Goal: Task Accomplishment & Management: Use online tool/utility

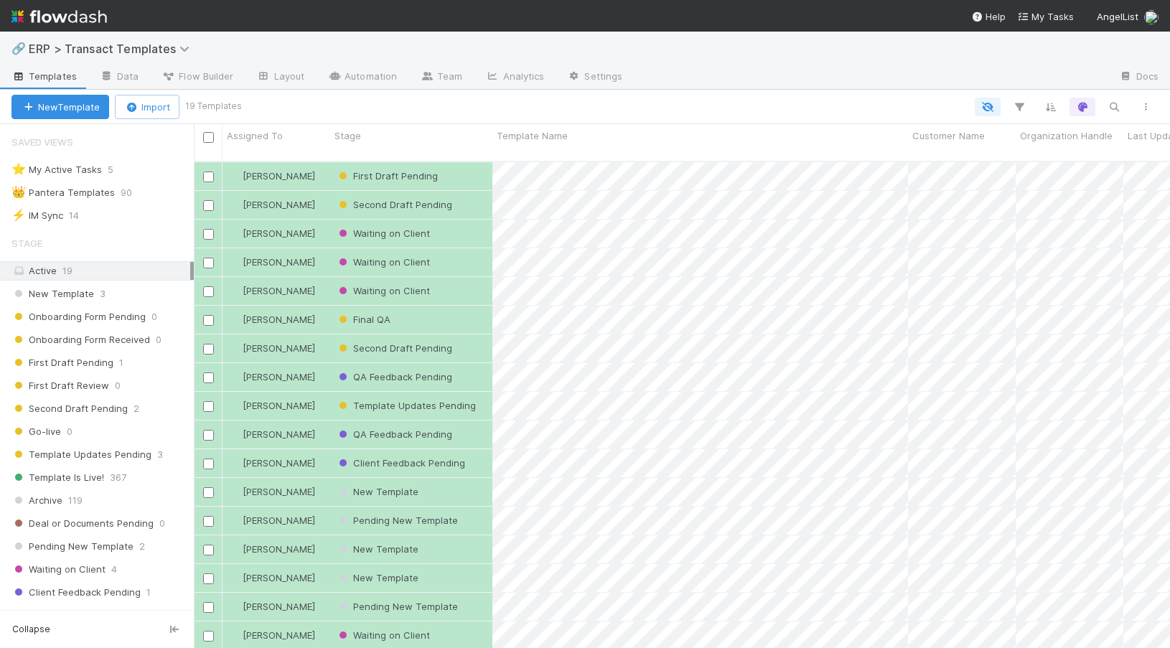
scroll to position [487, 965]
click at [316, 309] on div "[PERSON_NAME]" at bounding box center [276, 320] width 108 height 28
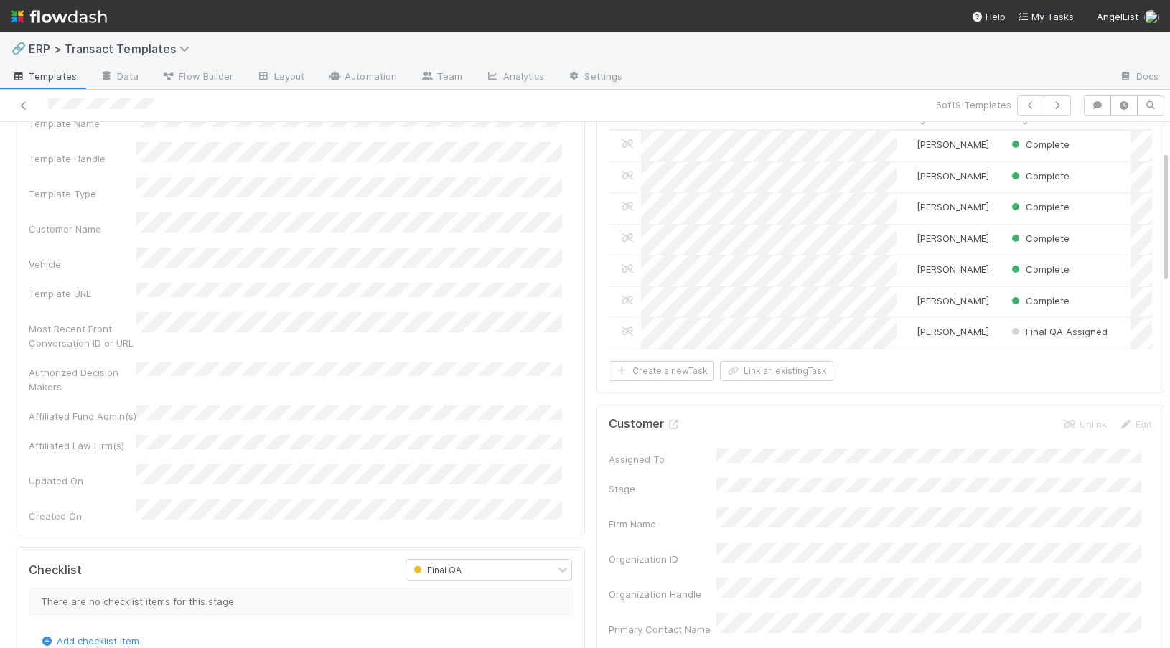
scroll to position [105, 0]
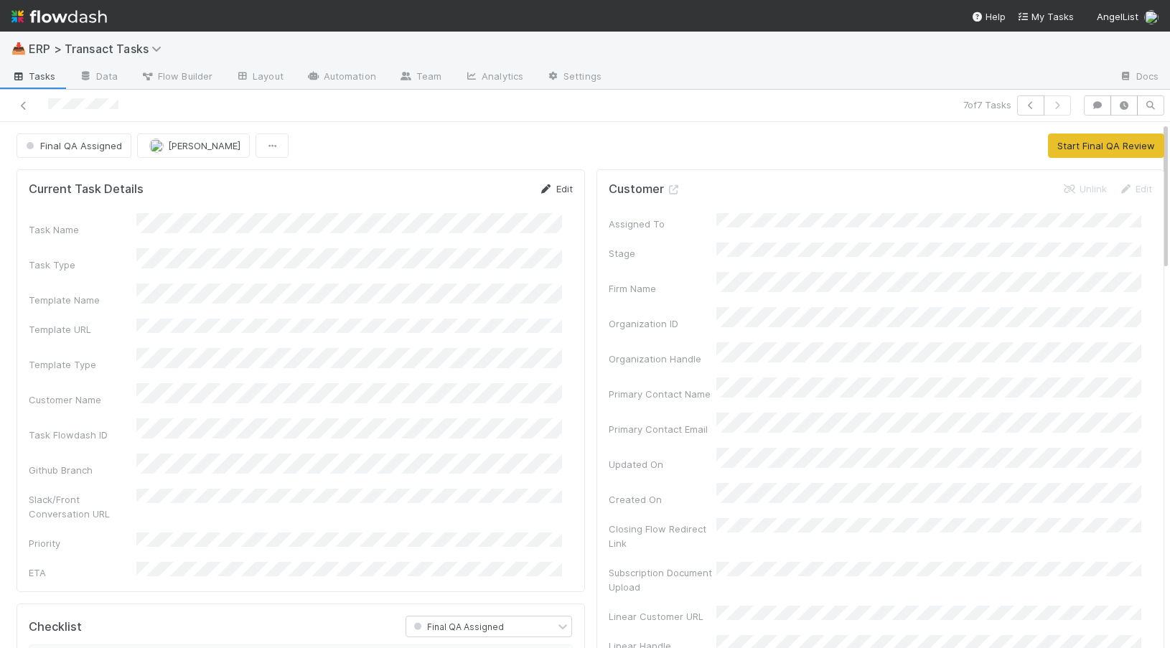
click at [558, 187] on link "Edit" at bounding box center [556, 188] width 34 height 11
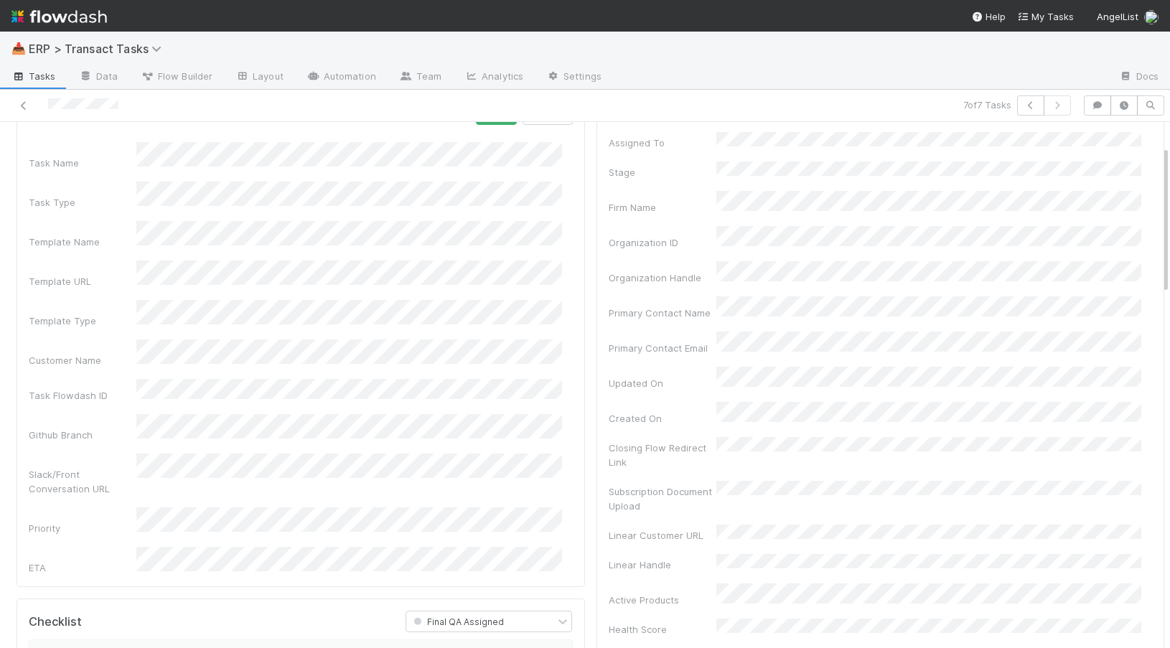
scroll to position [93, 0]
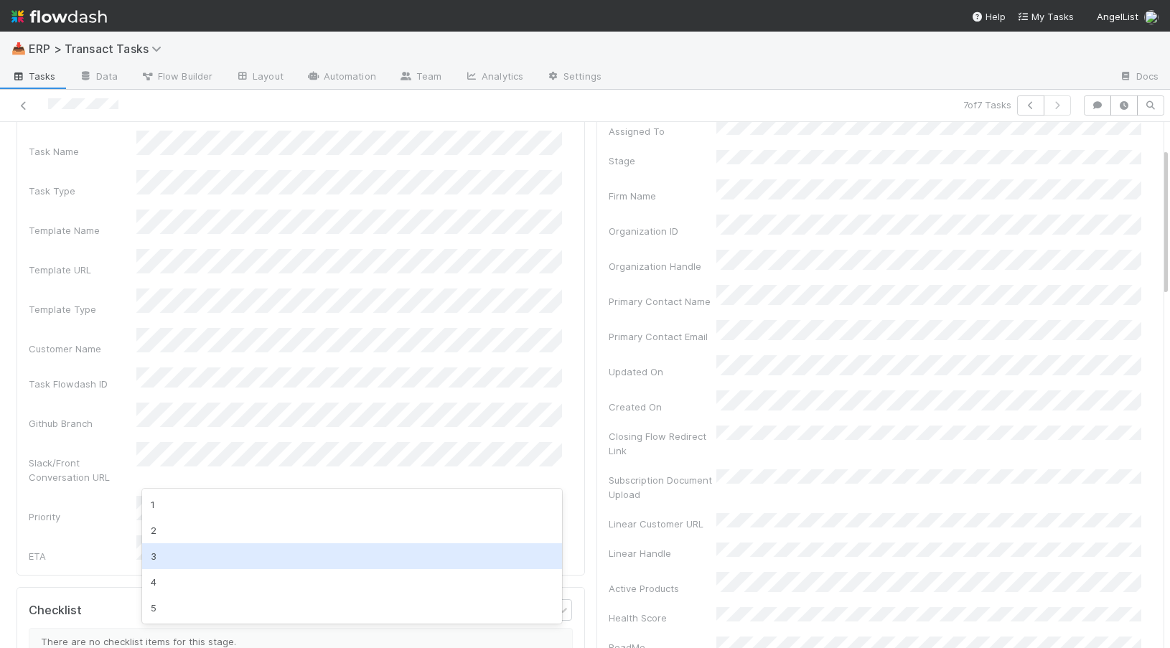
click at [200, 554] on div "3" at bounding box center [352, 556] width 420 height 26
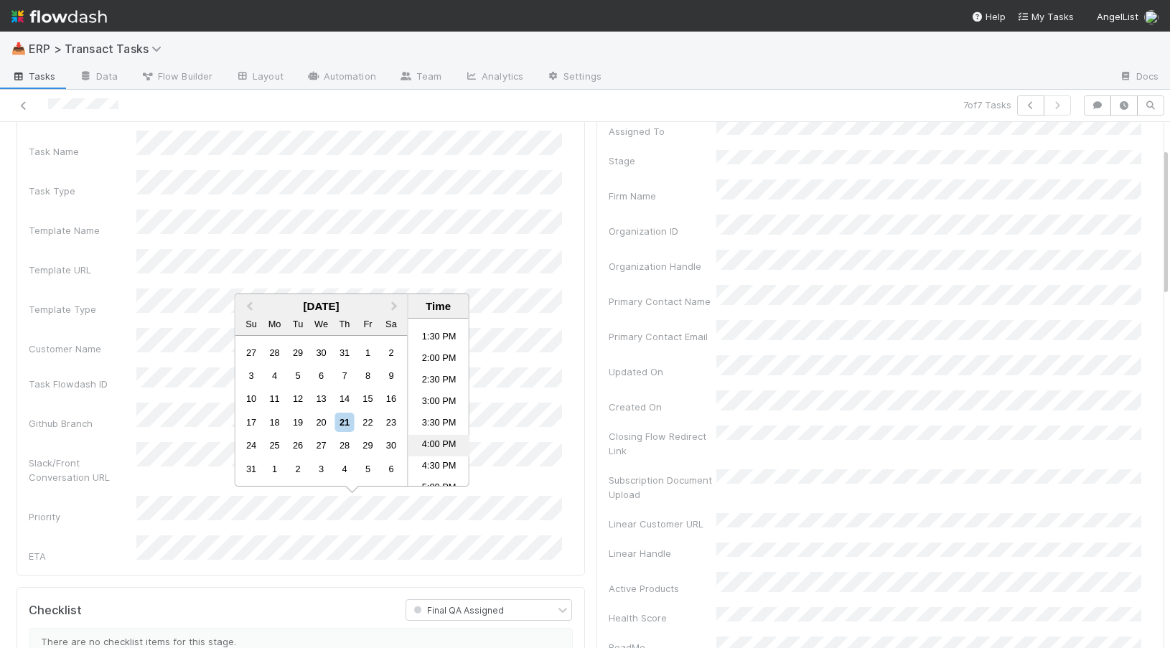
scroll to position [605, 0]
click at [438, 450] on li "5:00 PM" at bounding box center [438, 457] width 61 height 22
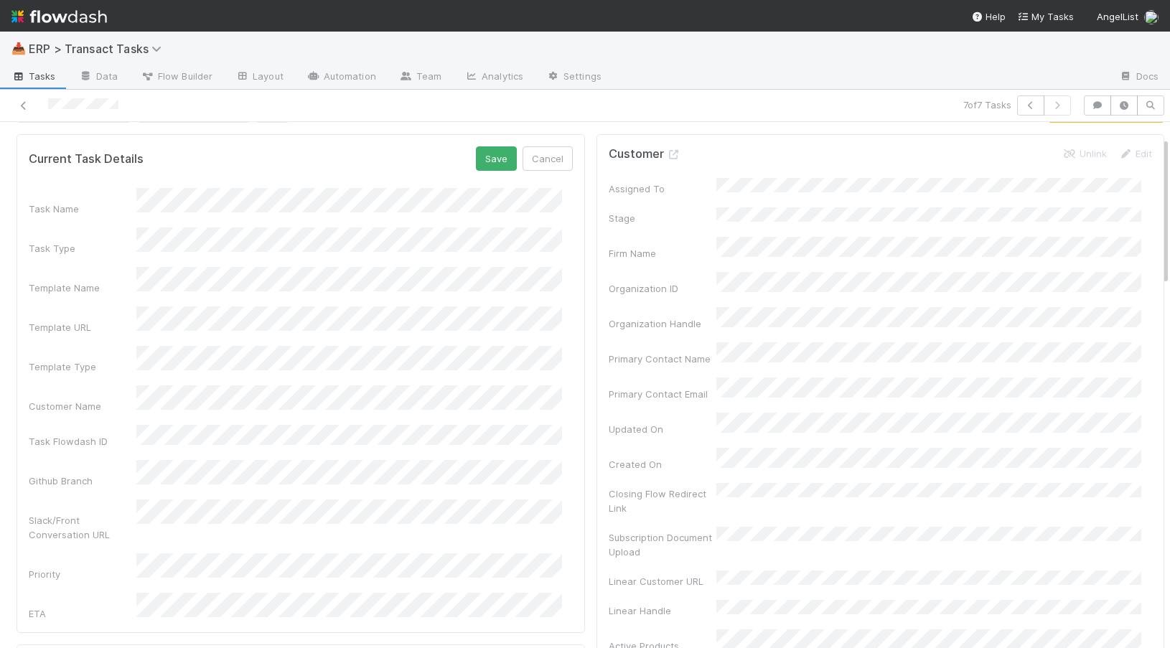
scroll to position [0, 0]
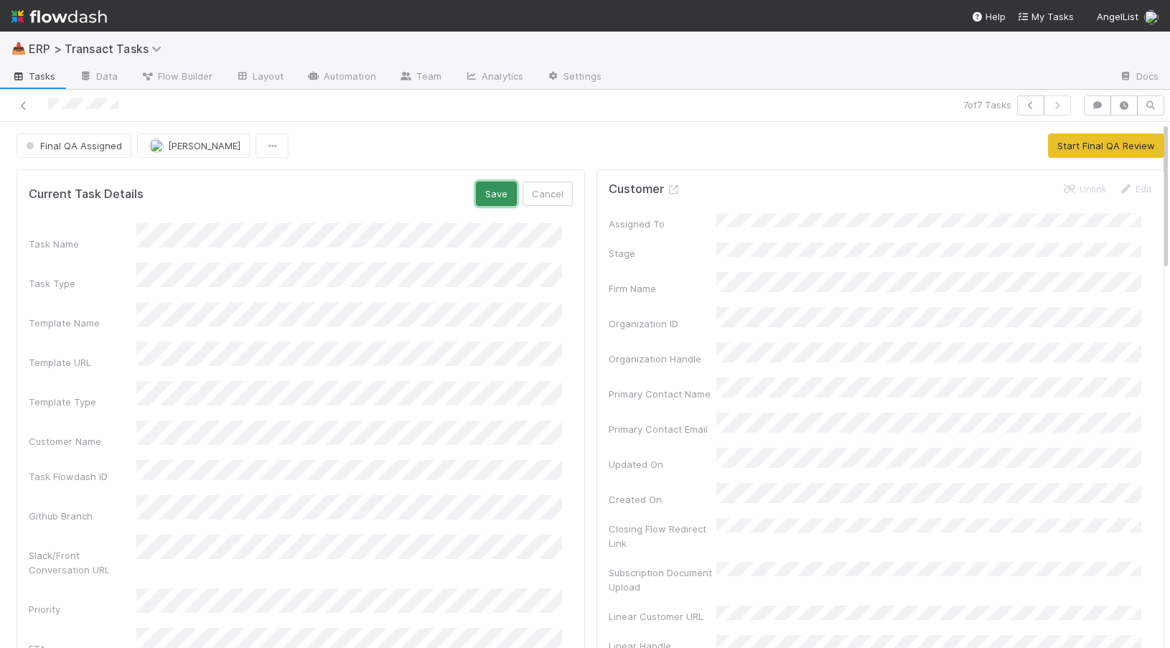
click at [479, 193] on button "Save" at bounding box center [496, 194] width 41 height 24
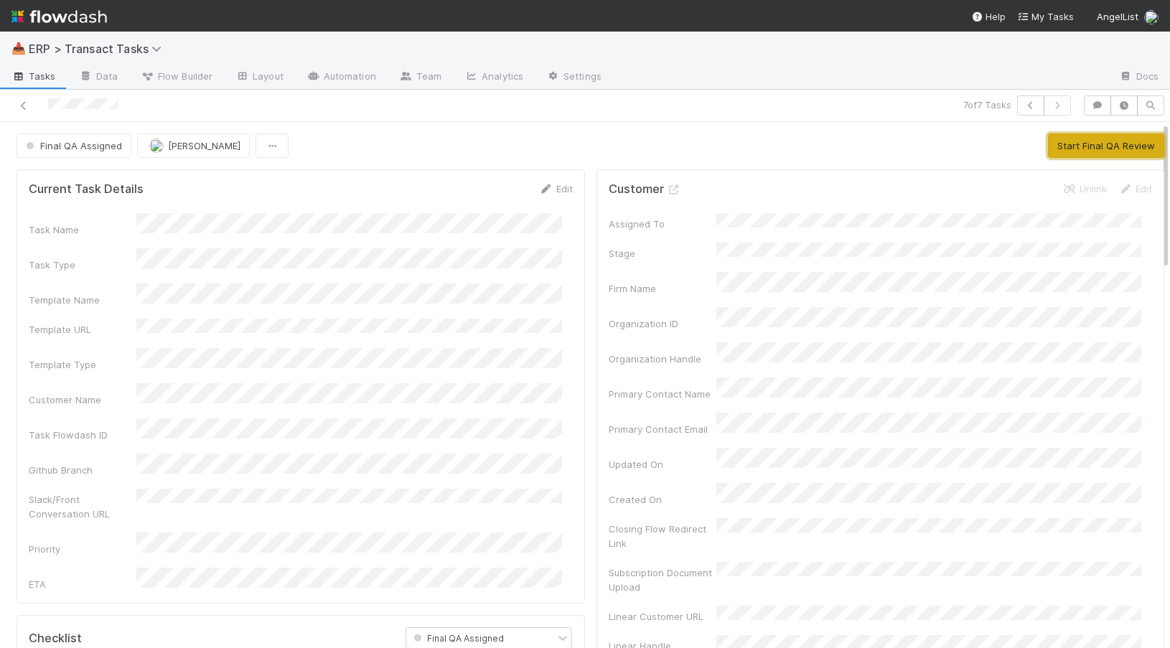
click at [1067, 140] on button "Start Final QA Review" at bounding box center [1106, 145] width 116 height 24
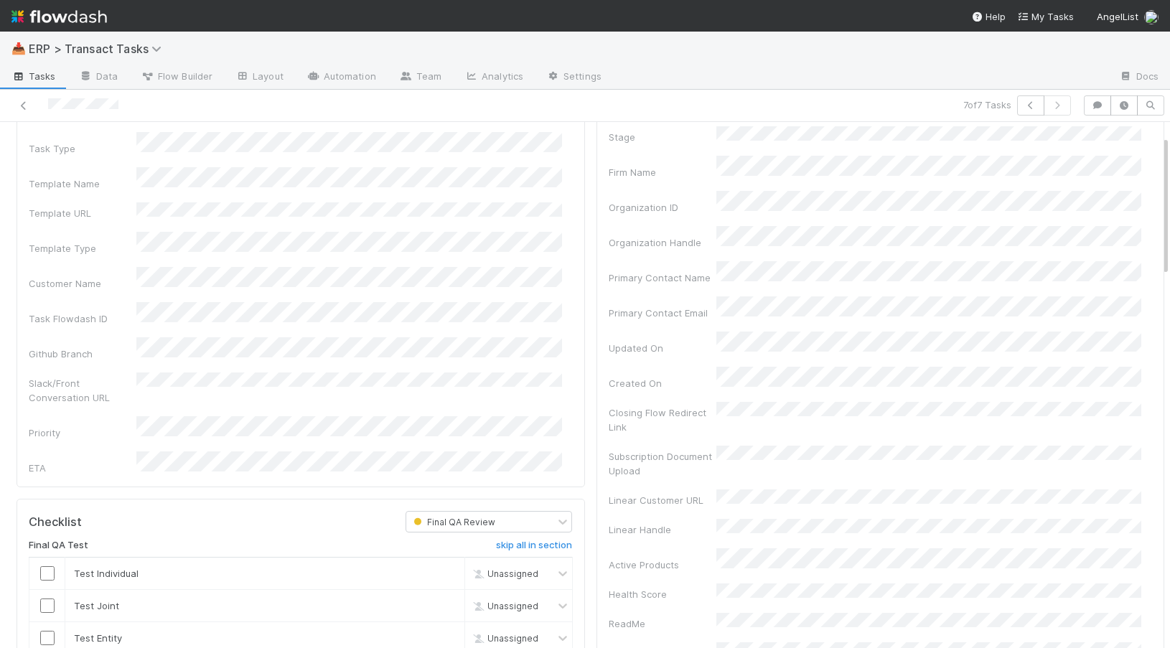
scroll to position [216, 0]
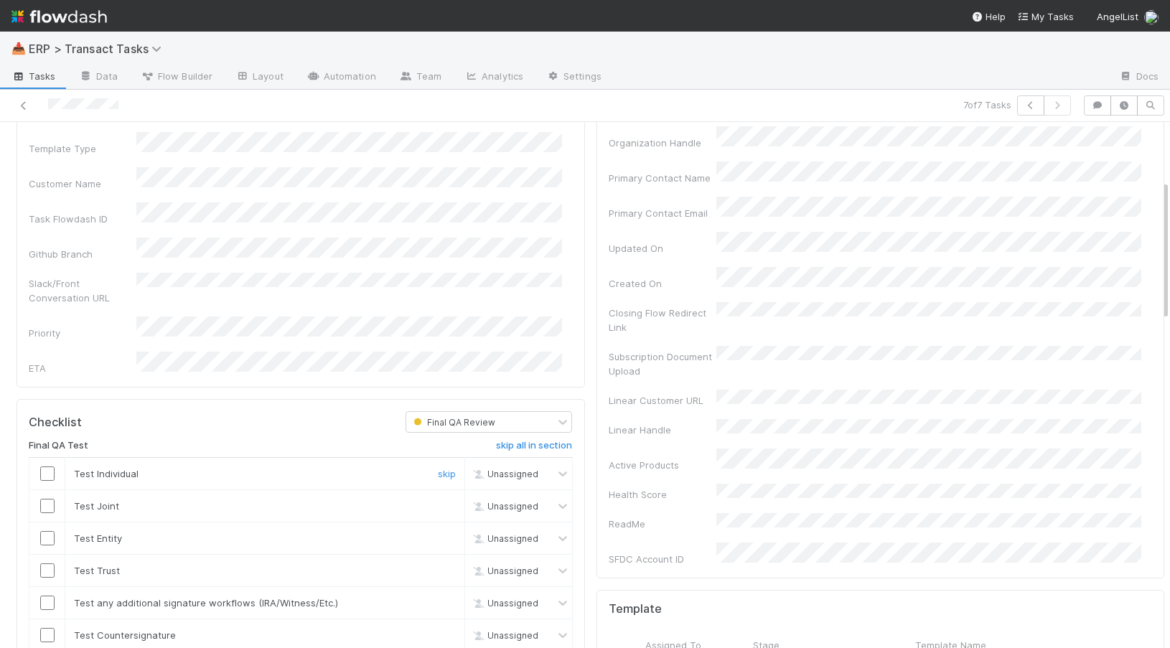
click at [48, 466] on input "checkbox" at bounding box center [47, 473] width 14 height 14
click at [50, 499] on input "checkbox" at bounding box center [47, 506] width 14 height 14
click at [48, 531] on input "checkbox" at bounding box center [47, 538] width 14 height 14
click at [51, 563] on input "checkbox" at bounding box center [47, 570] width 14 height 14
click at [50, 596] on input "checkbox" at bounding box center [47, 603] width 14 height 14
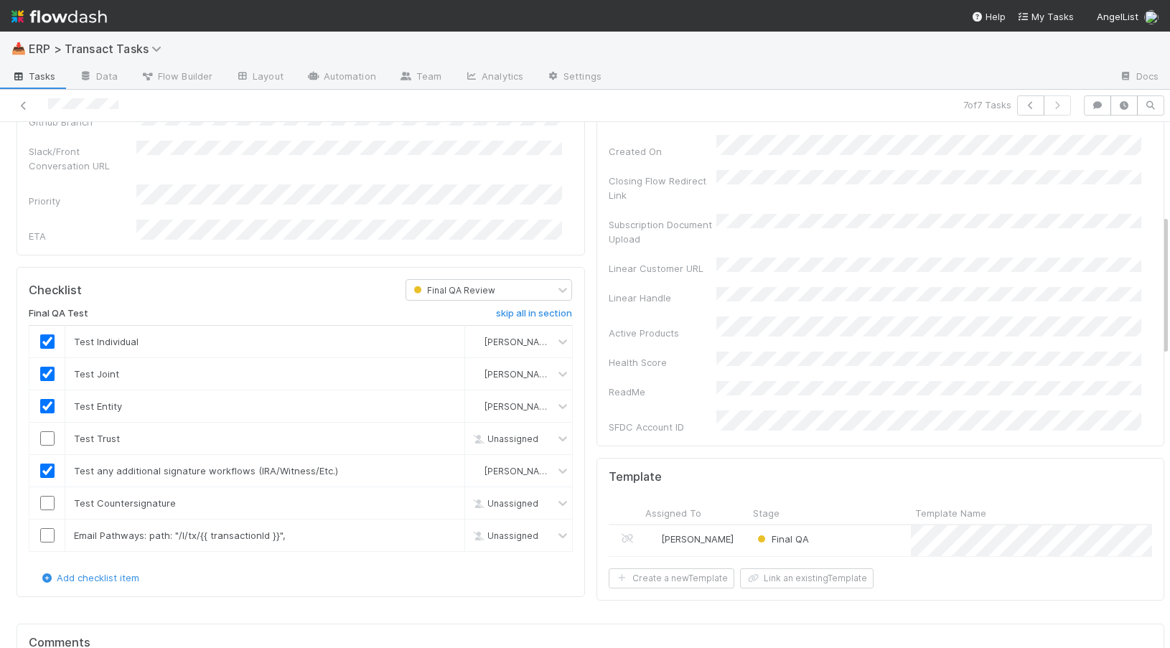
scroll to position [365, 0]
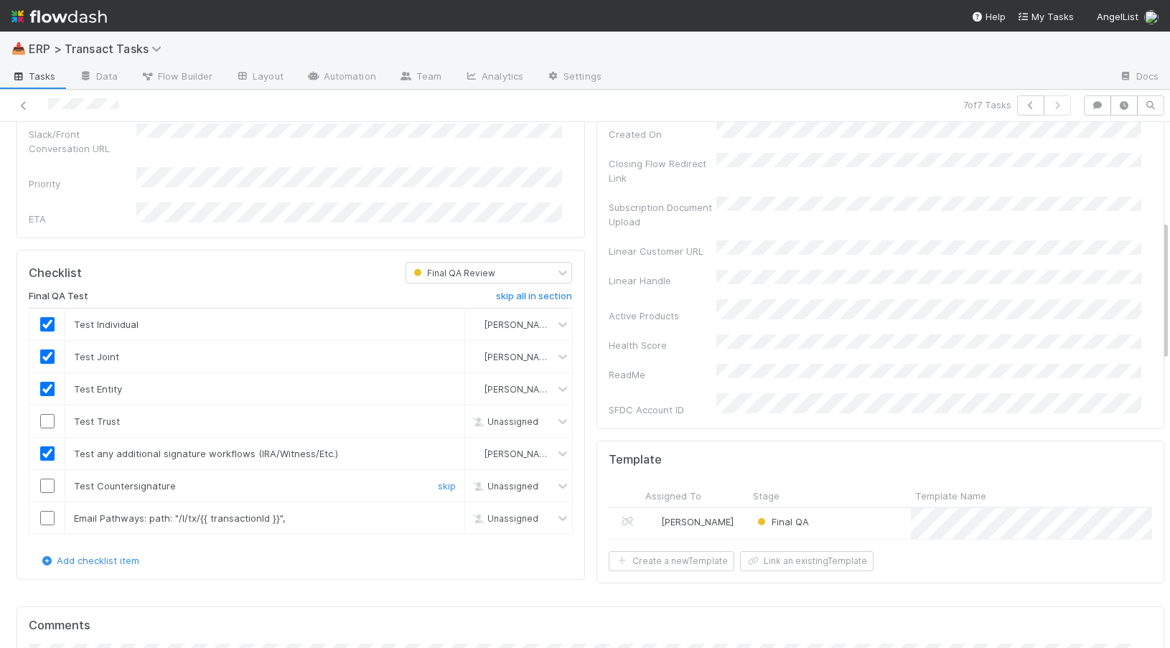
click at [46, 479] on input "checkbox" at bounding box center [47, 486] width 14 height 14
click at [48, 511] on input "checkbox" at bounding box center [47, 518] width 14 height 14
click at [50, 414] on input "checkbox" at bounding box center [47, 421] width 14 height 14
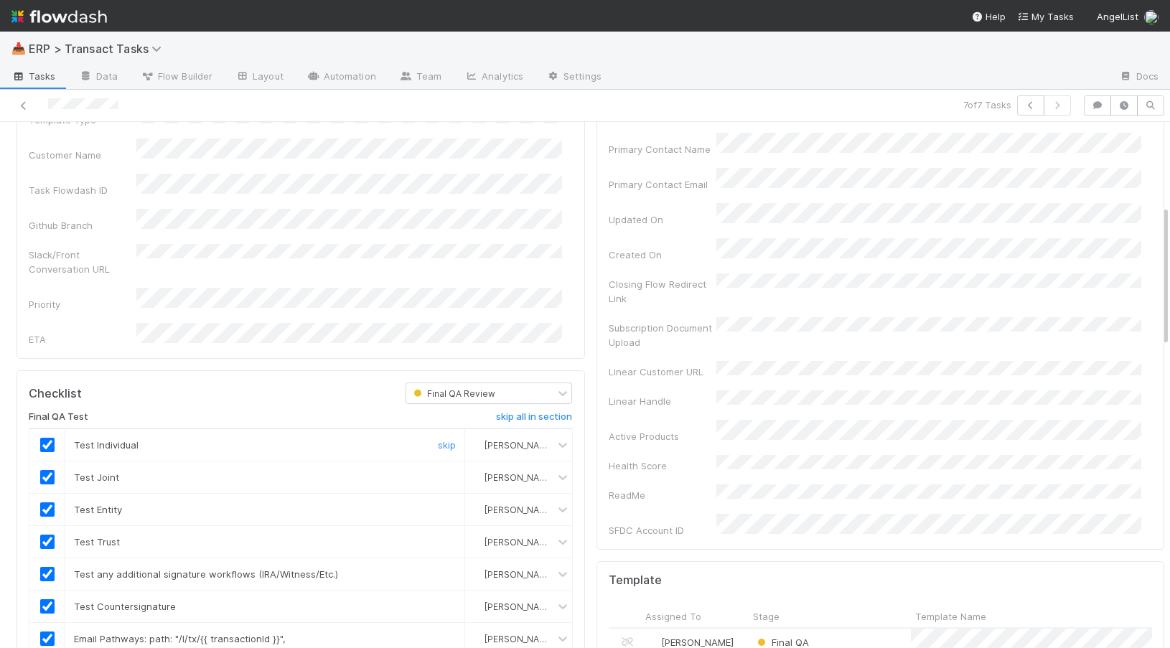
scroll to position [0, 0]
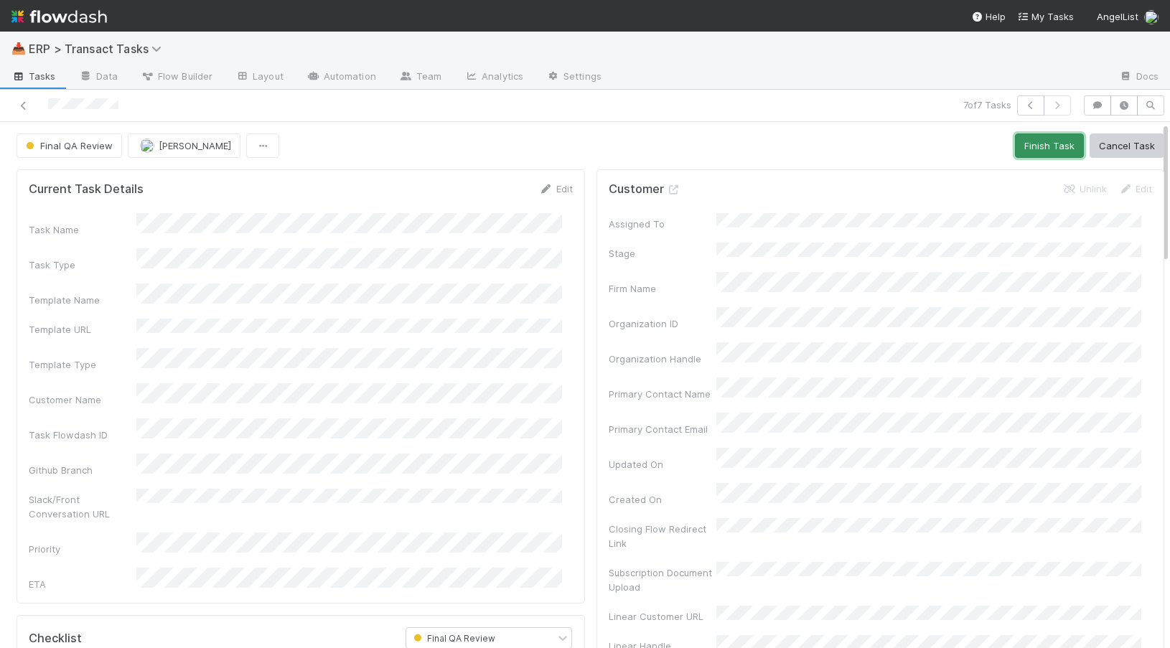
click at [1040, 146] on button "Finish Task" at bounding box center [1049, 145] width 69 height 24
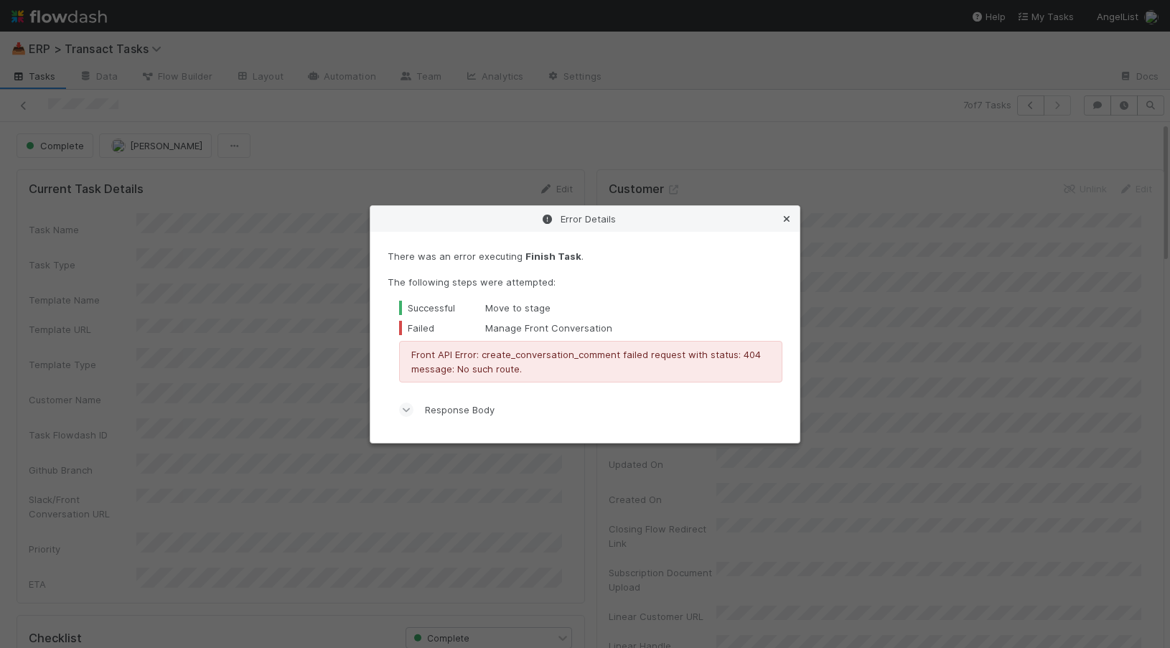
click at [791, 220] on icon at bounding box center [786, 219] width 14 height 9
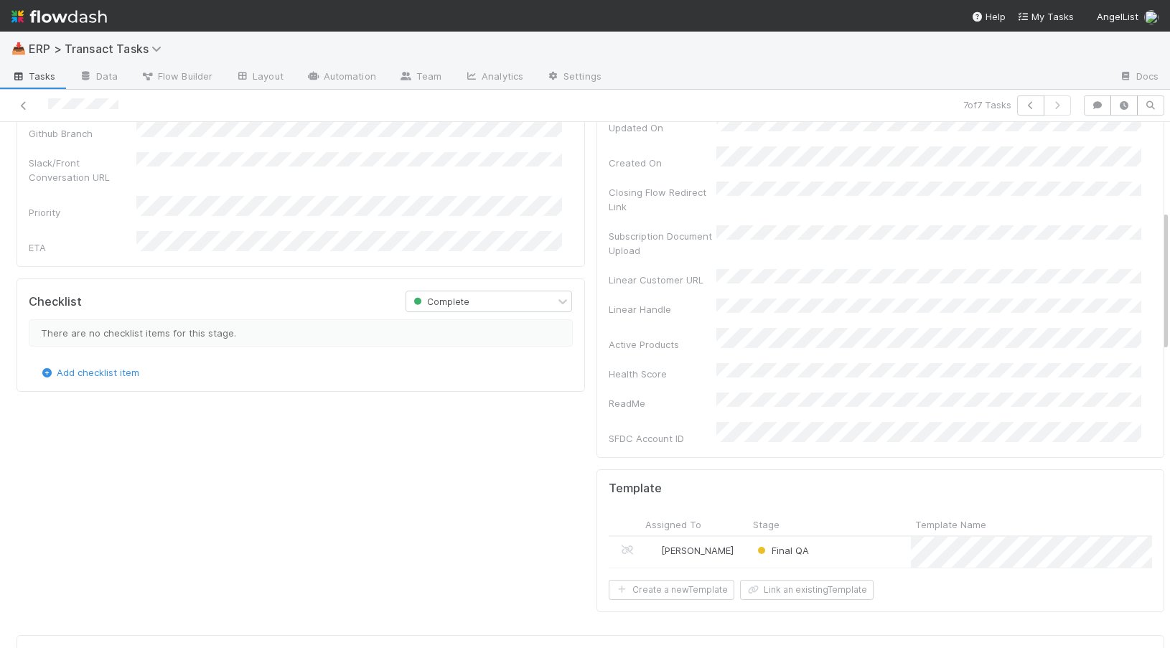
scroll to position [377, 0]
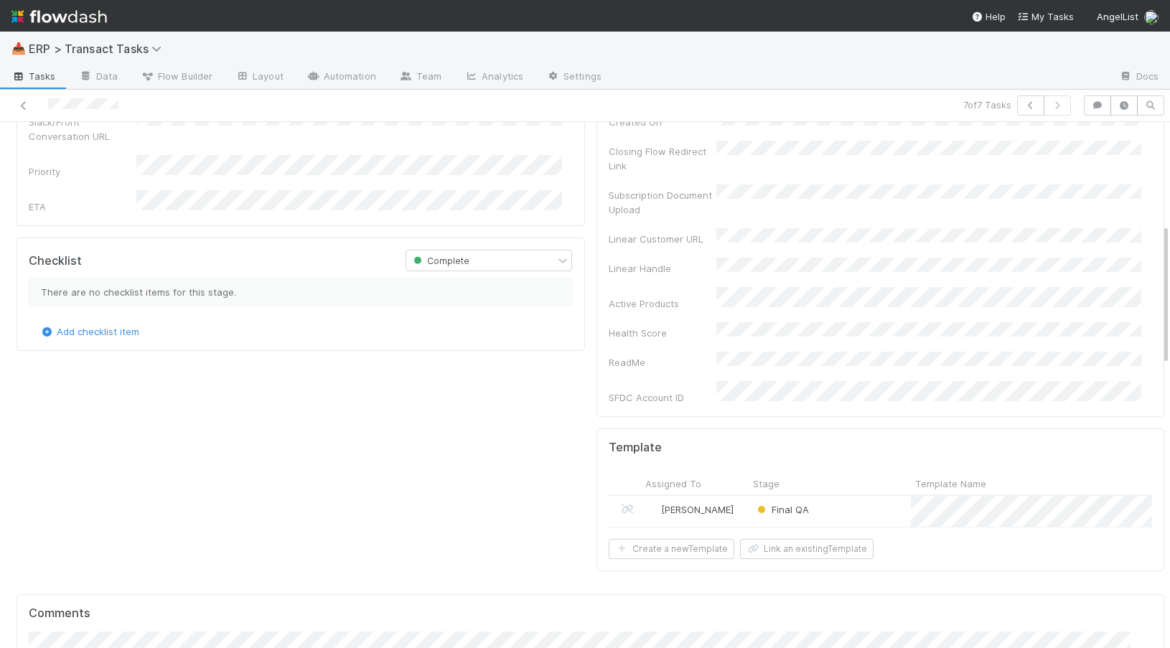
click at [722, 496] on div "[PERSON_NAME]" at bounding box center [695, 511] width 108 height 31
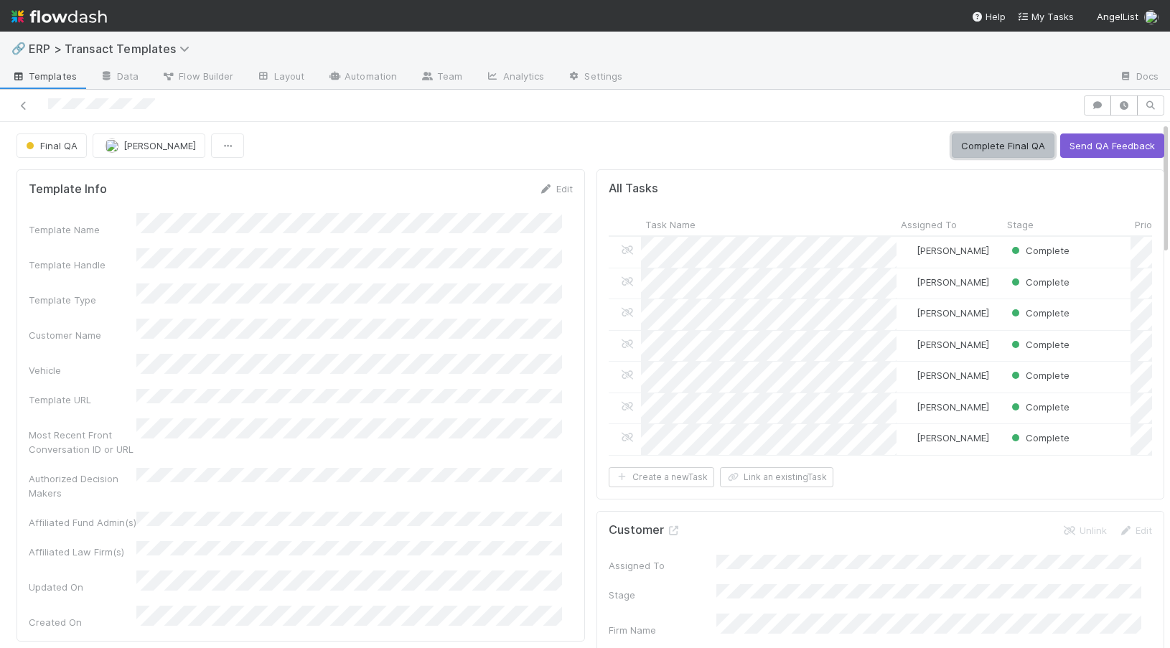
click at [959, 145] on button "Complete Final QA" at bounding box center [1002, 145] width 103 height 24
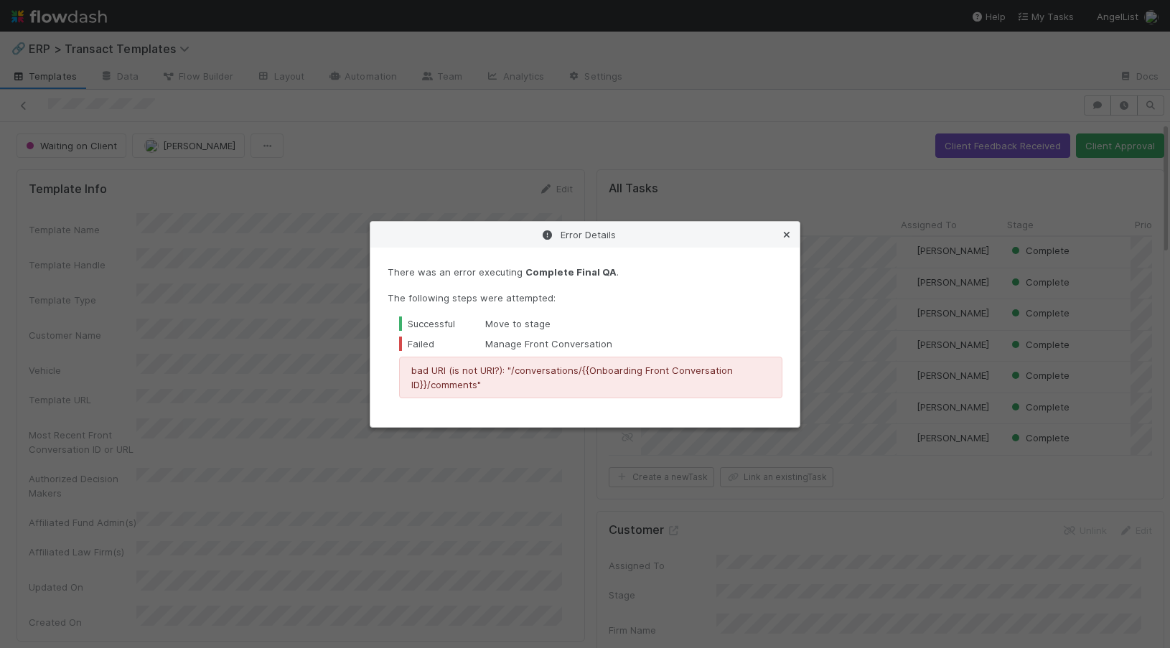
click at [789, 232] on icon at bounding box center [786, 234] width 14 height 9
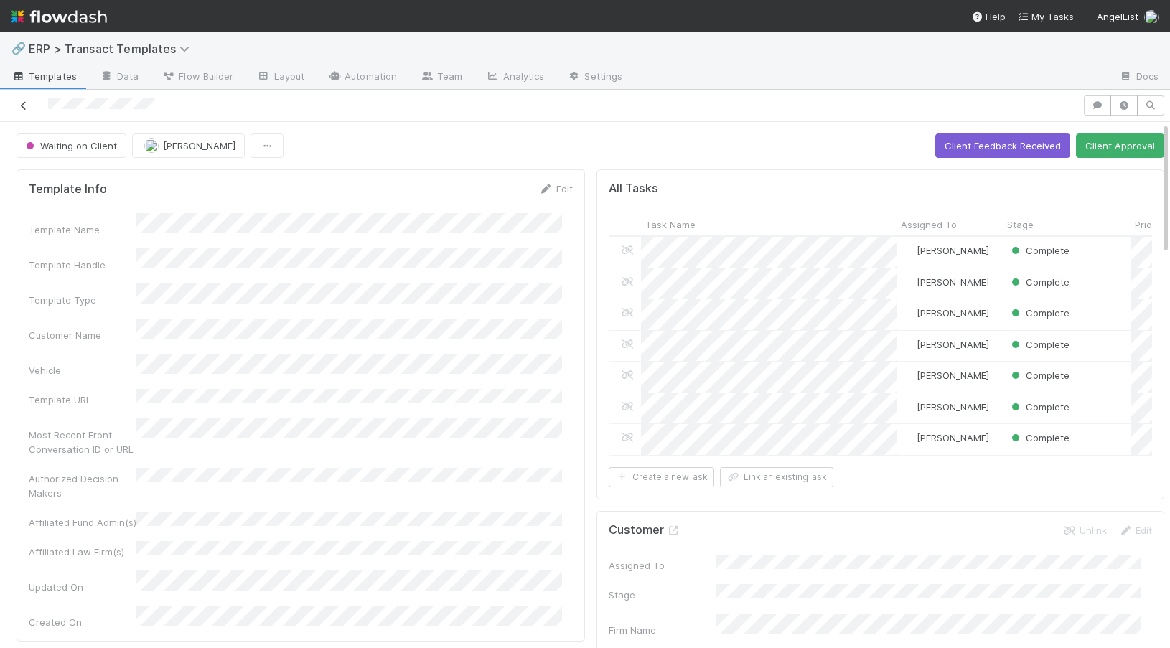
click at [22, 103] on icon at bounding box center [24, 105] width 14 height 9
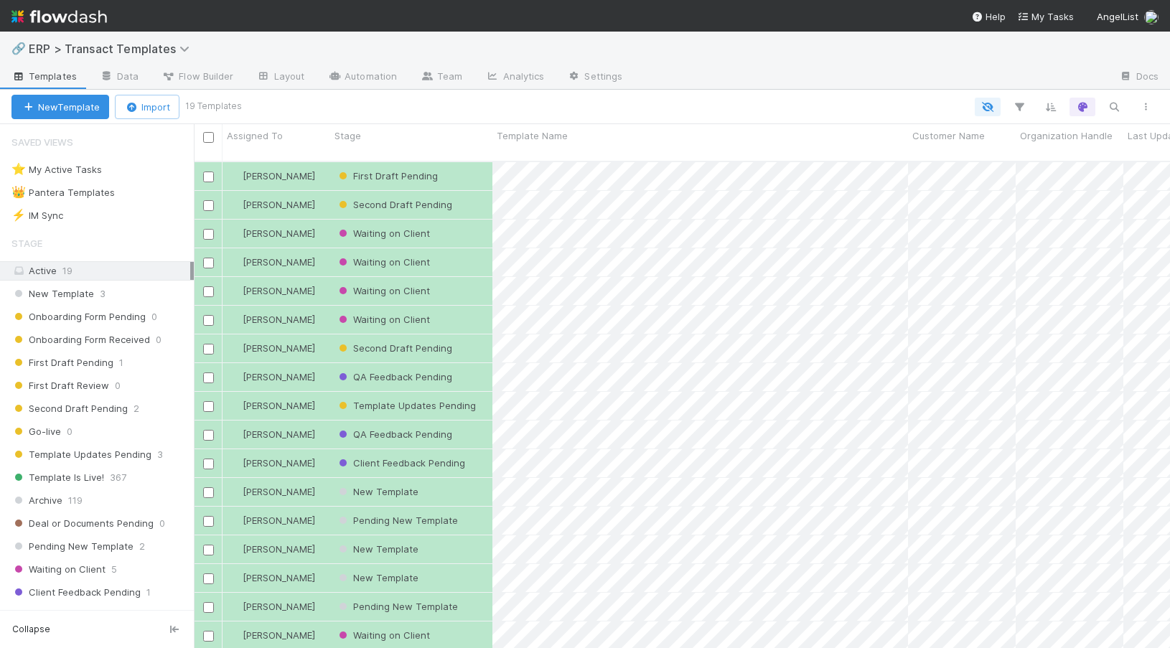
scroll to position [487, 965]
click at [324, 365] on div "[PERSON_NAME]" at bounding box center [276, 377] width 108 height 28
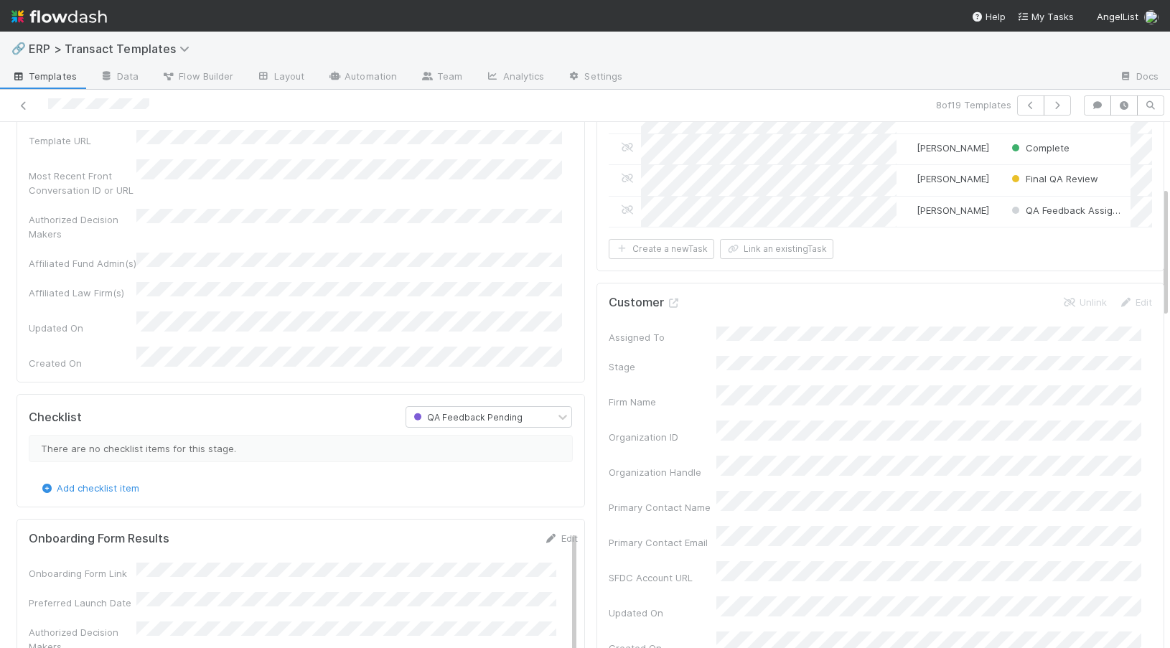
scroll to position [258, 0]
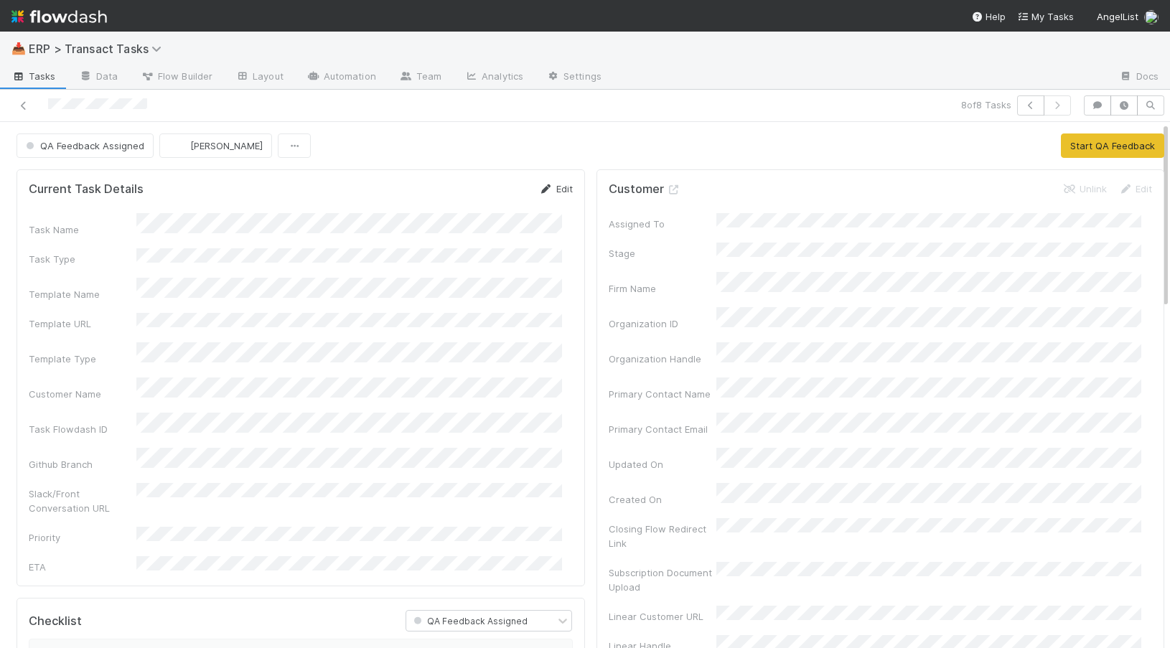
click at [547, 188] on link "Edit" at bounding box center [556, 188] width 34 height 11
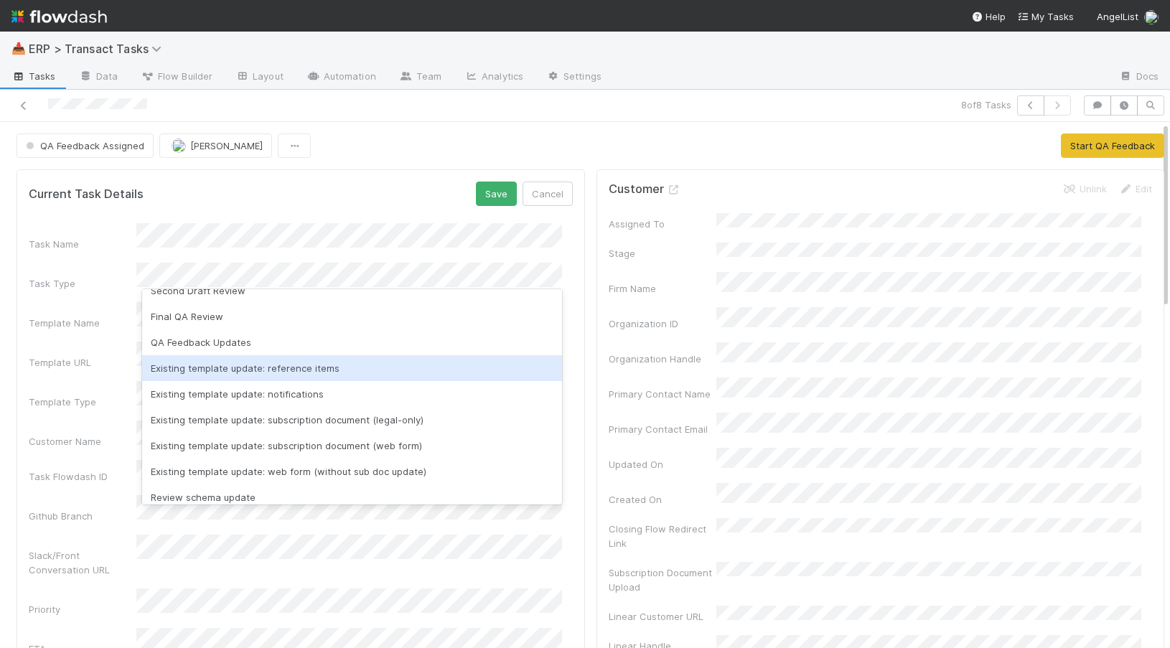
scroll to position [171, 0]
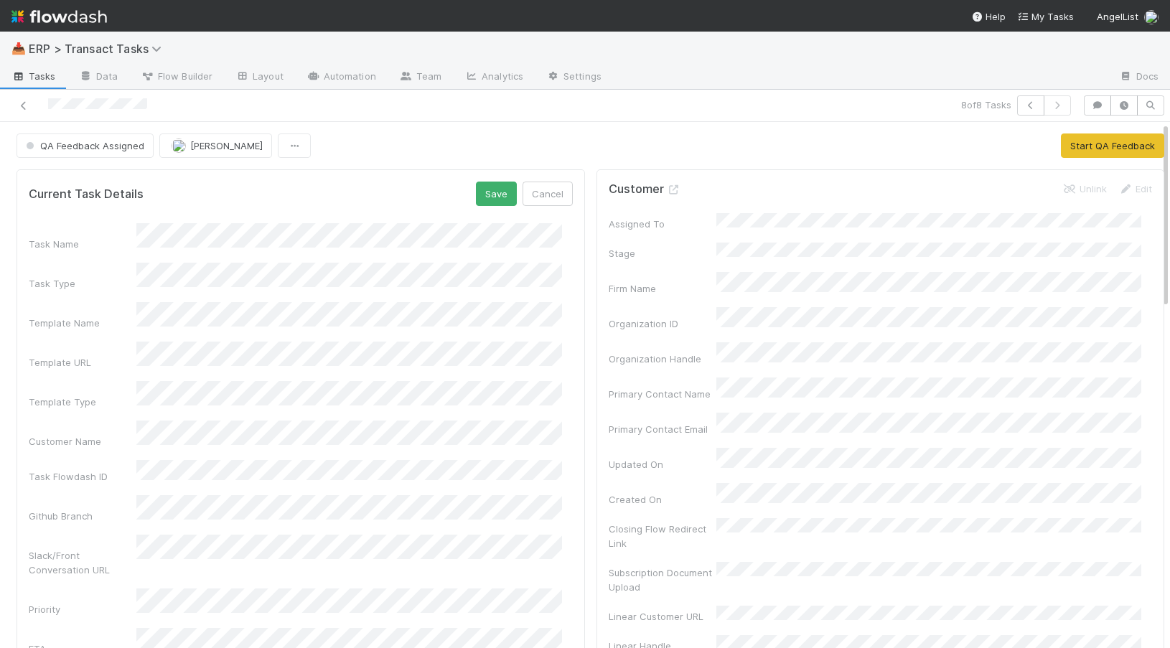
click at [273, 198] on div "Current Task Details Save Cancel" at bounding box center [301, 194] width 544 height 24
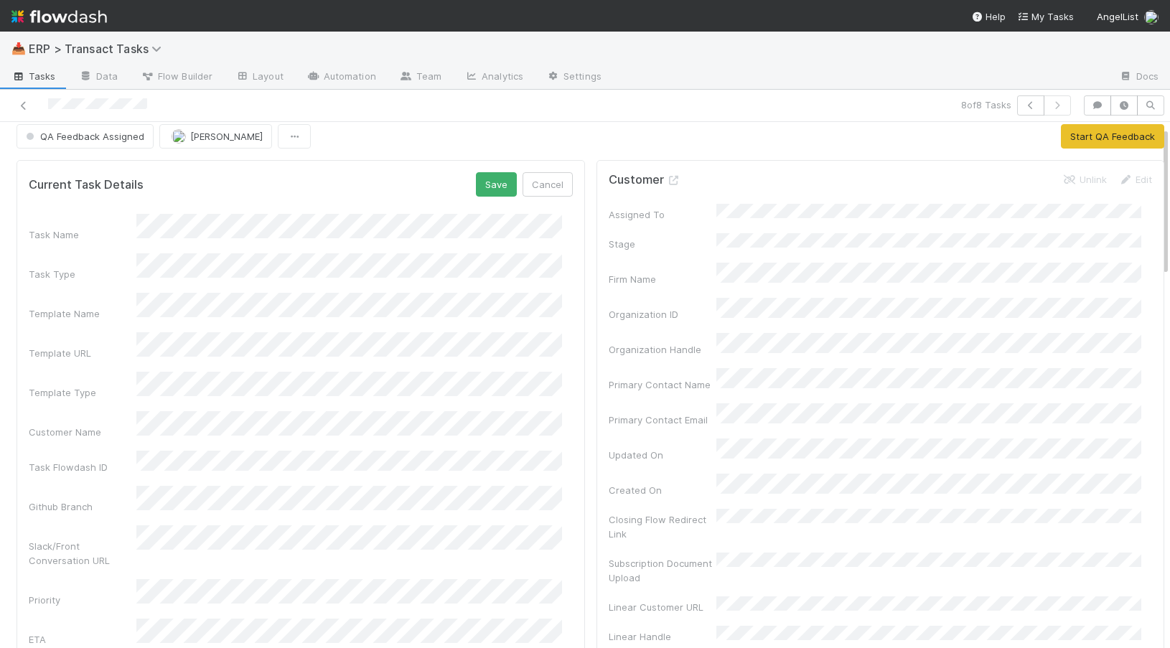
scroll to position [0, 0]
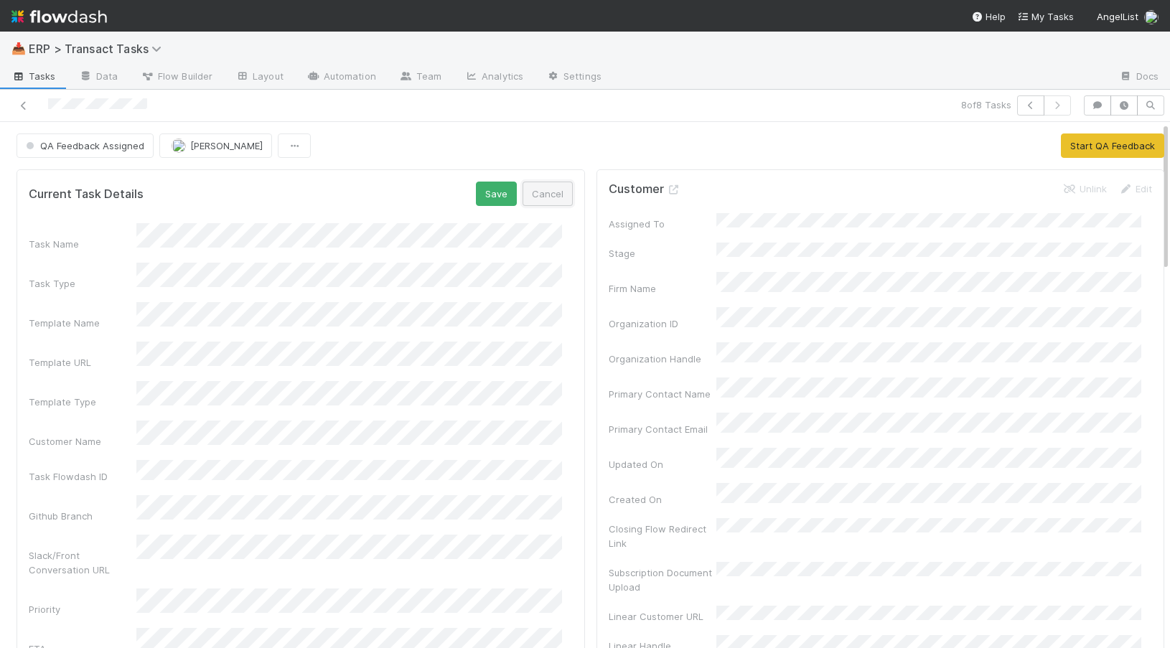
click at [555, 194] on button "Cancel" at bounding box center [547, 194] width 50 height 24
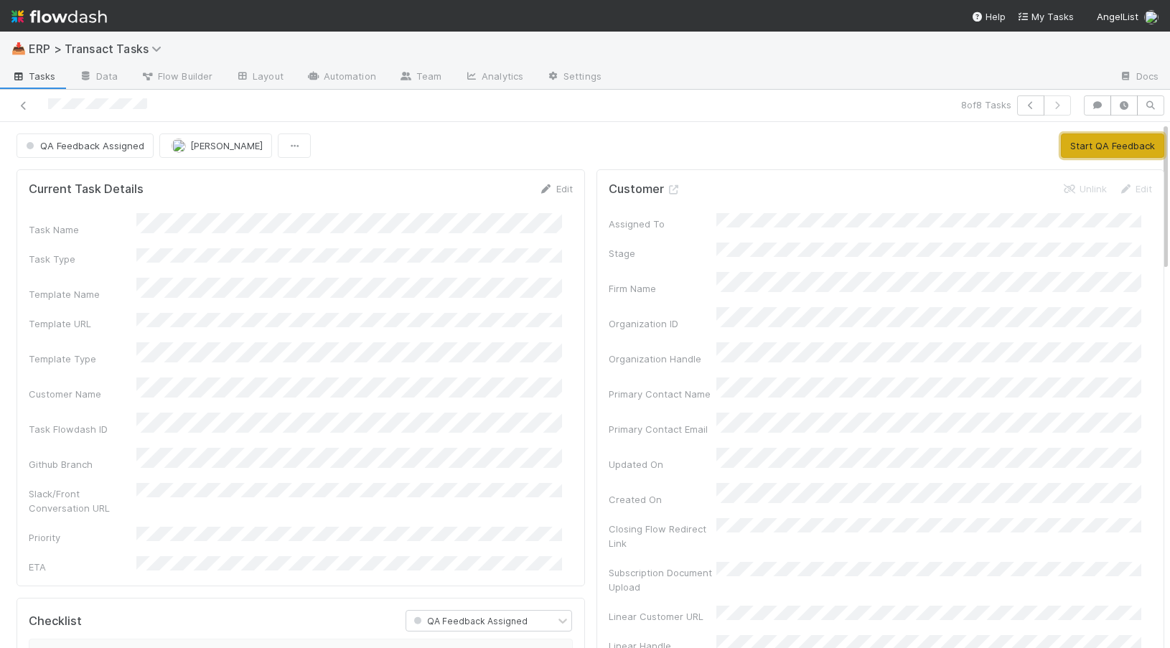
click at [1099, 142] on button "Start QA Feedback" at bounding box center [1112, 145] width 103 height 24
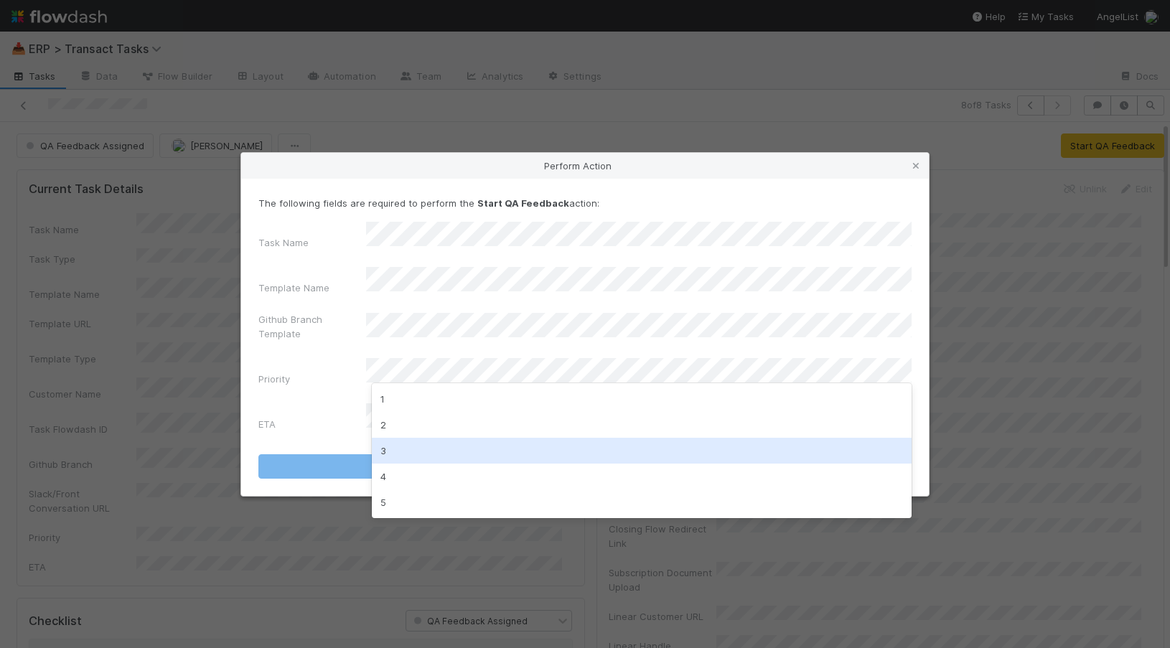
click at [441, 459] on div "3" at bounding box center [642, 451] width 540 height 26
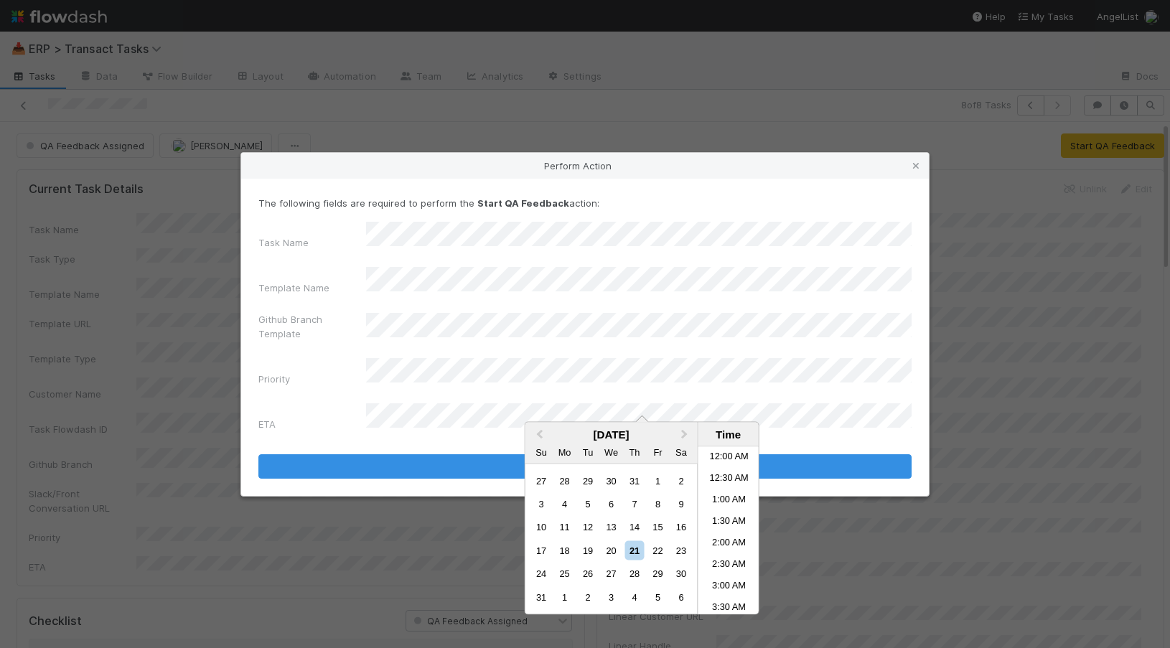
scroll to position [573, 0]
click at [725, 464] on li "1:30 PM" at bounding box center [728, 467] width 61 height 22
click at [738, 586] on li "3:00 PM" at bounding box center [728, 596] width 61 height 22
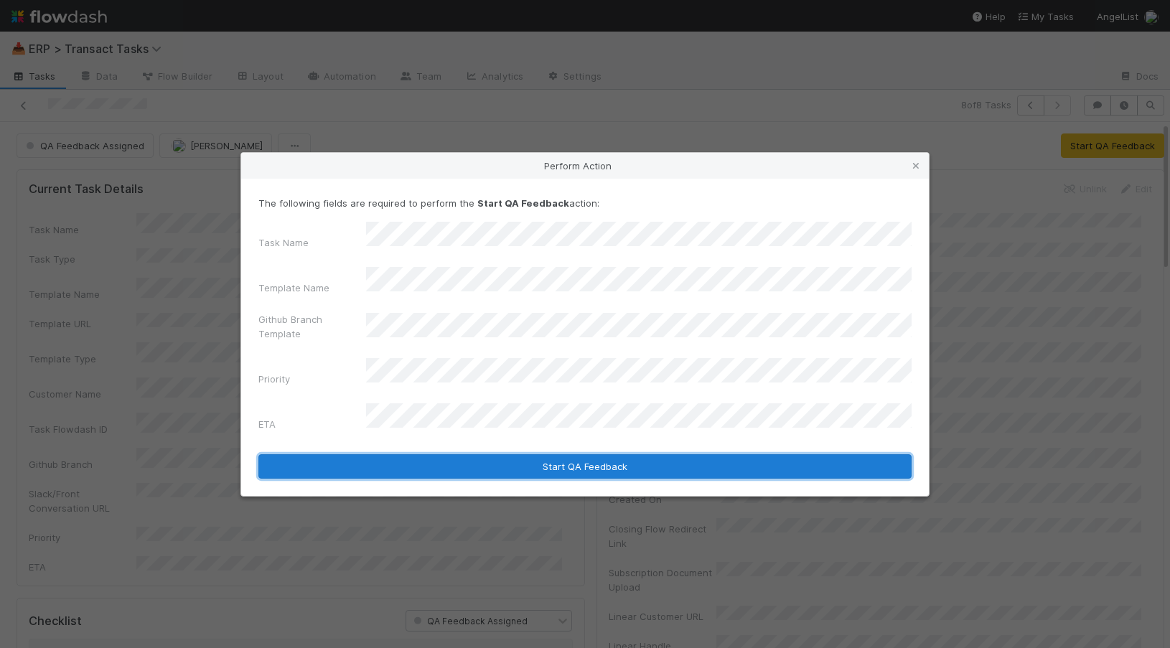
click at [738, 454] on button "Start QA Feedback" at bounding box center [584, 466] width 653 height 24
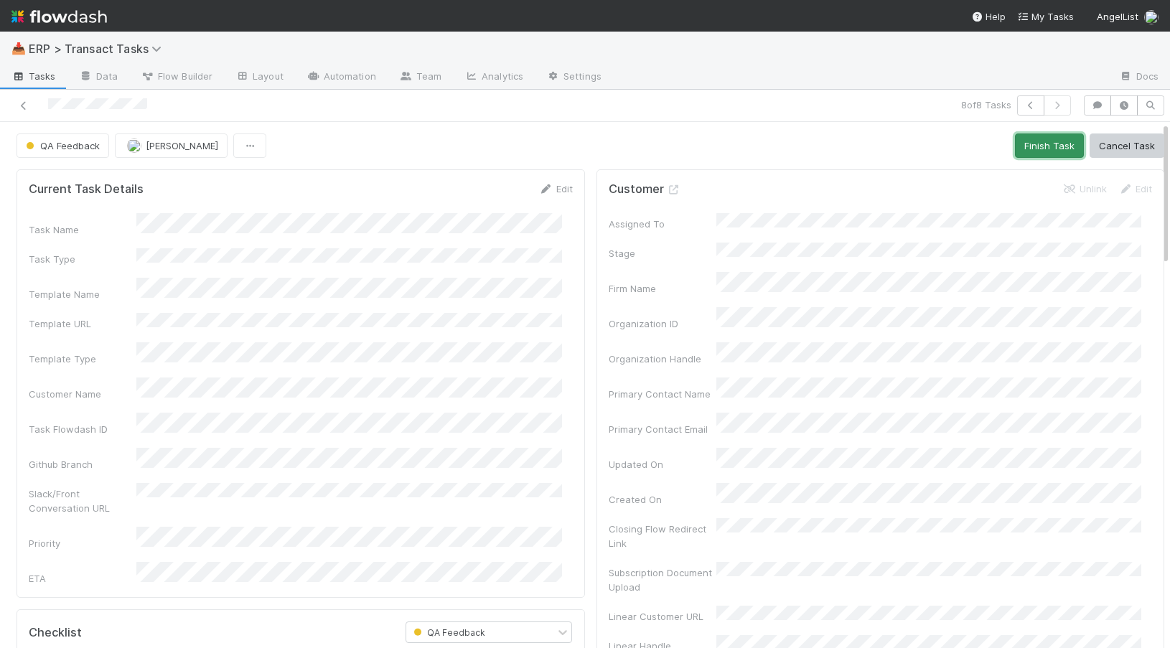
click at [1033, 151] on button "Finish Task" at bounding box center [1049, 145] width 69 height 24
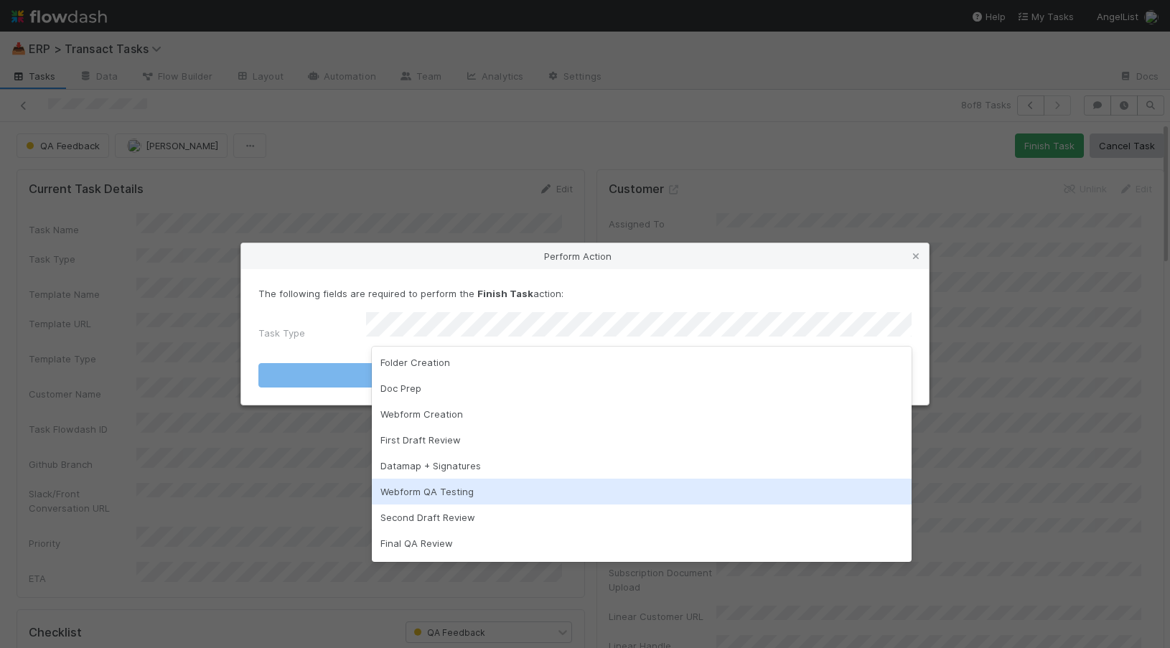
scroll to position [32, 0]
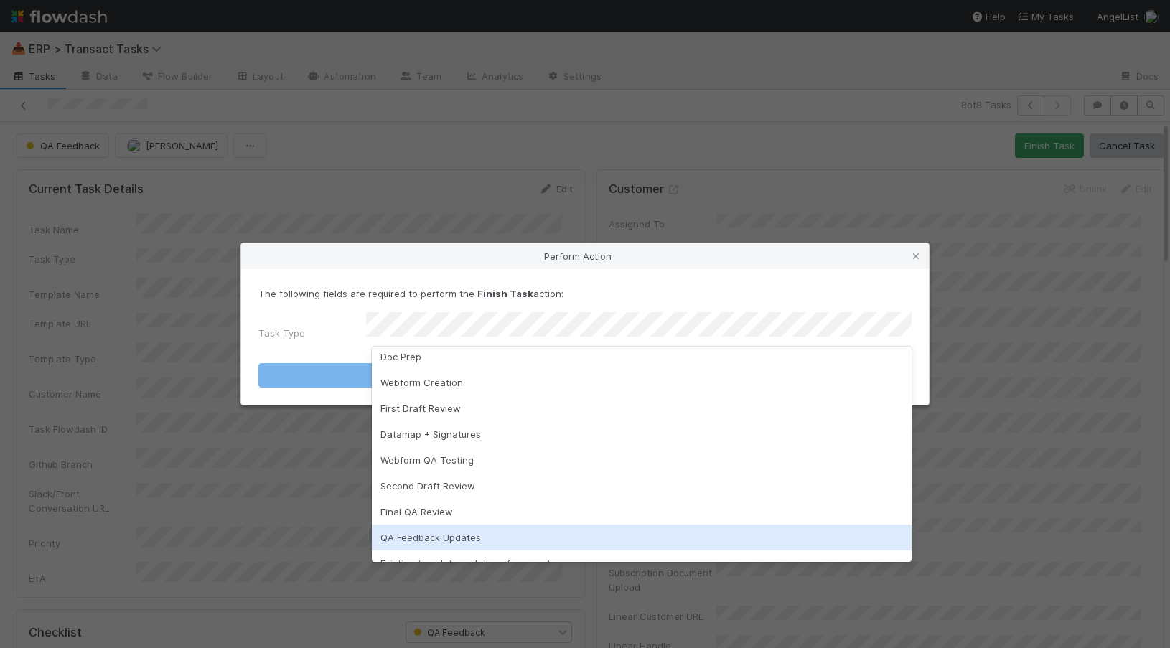
click at [581, 531] on div "QA Feedback Updates" at bounding box center [642, 538] width 540 height 26
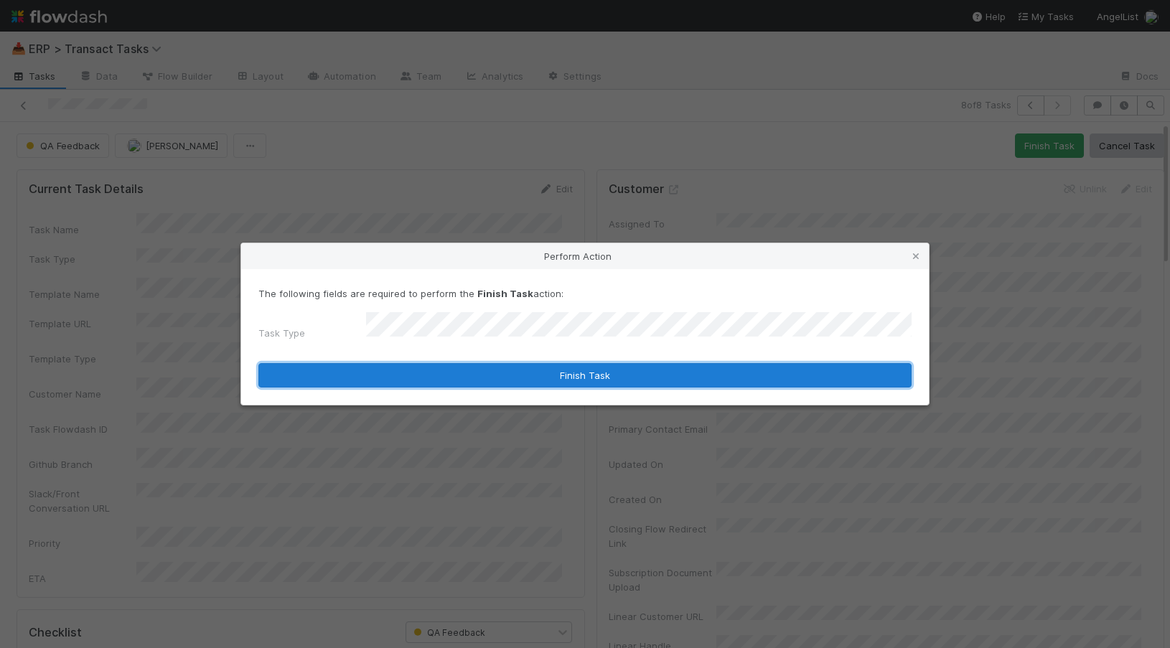
click at [594, 367] on button "Finish Task" at bounding box center [584, 375] width 653 height 24
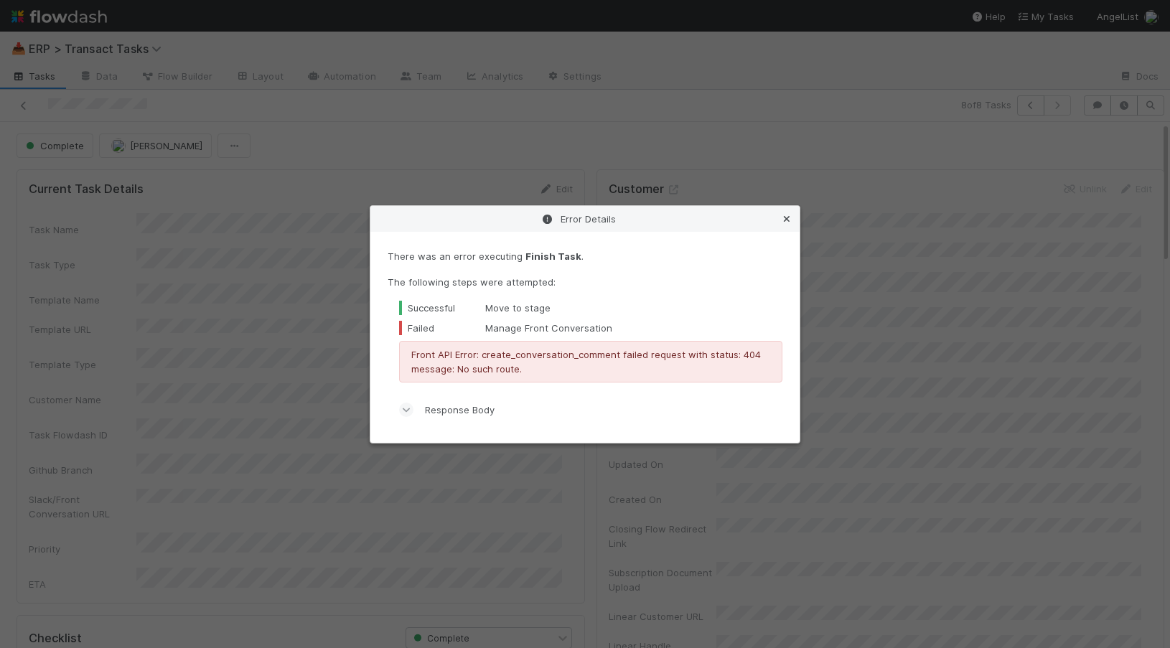
click at [788, 219] on icon at bounding box center [786, 219] width 14 height 9
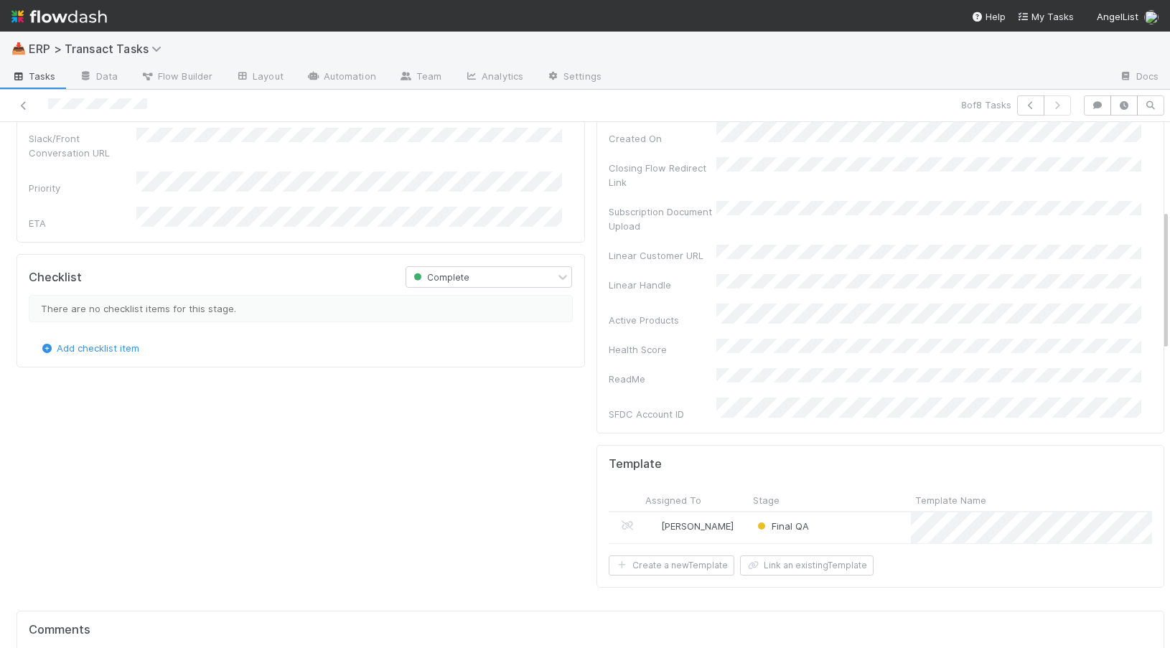
scroll to position [374, 0]
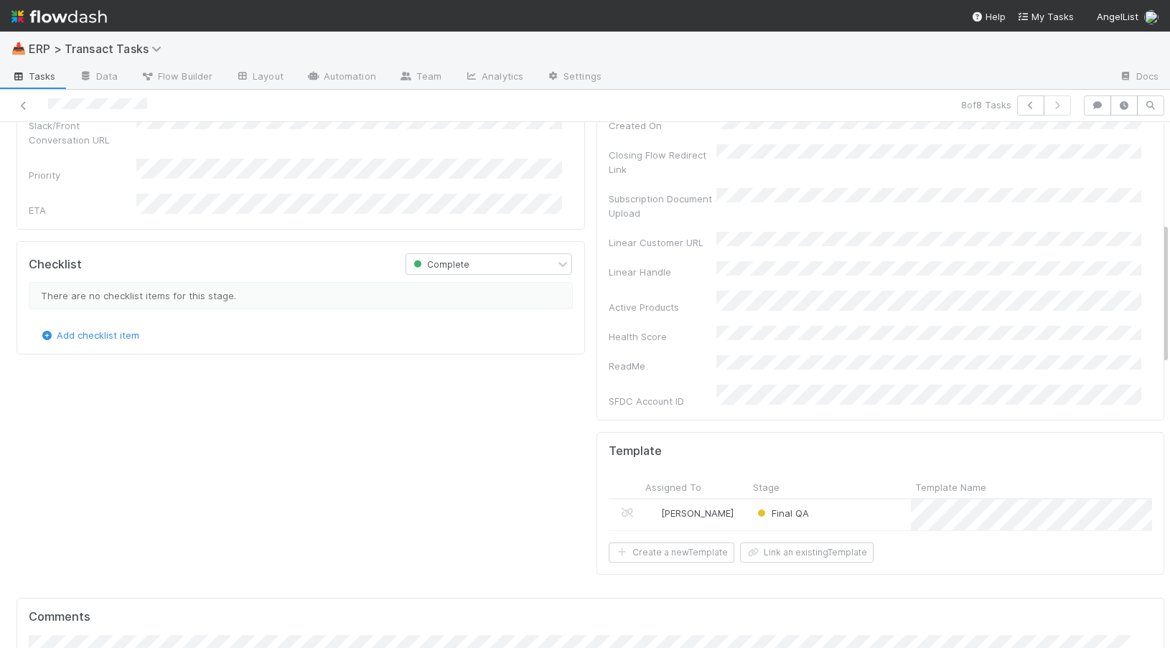
click at [725, 499] on div "[PERSON_NAME]" at bounding box center [695, 514] width 108 height 31
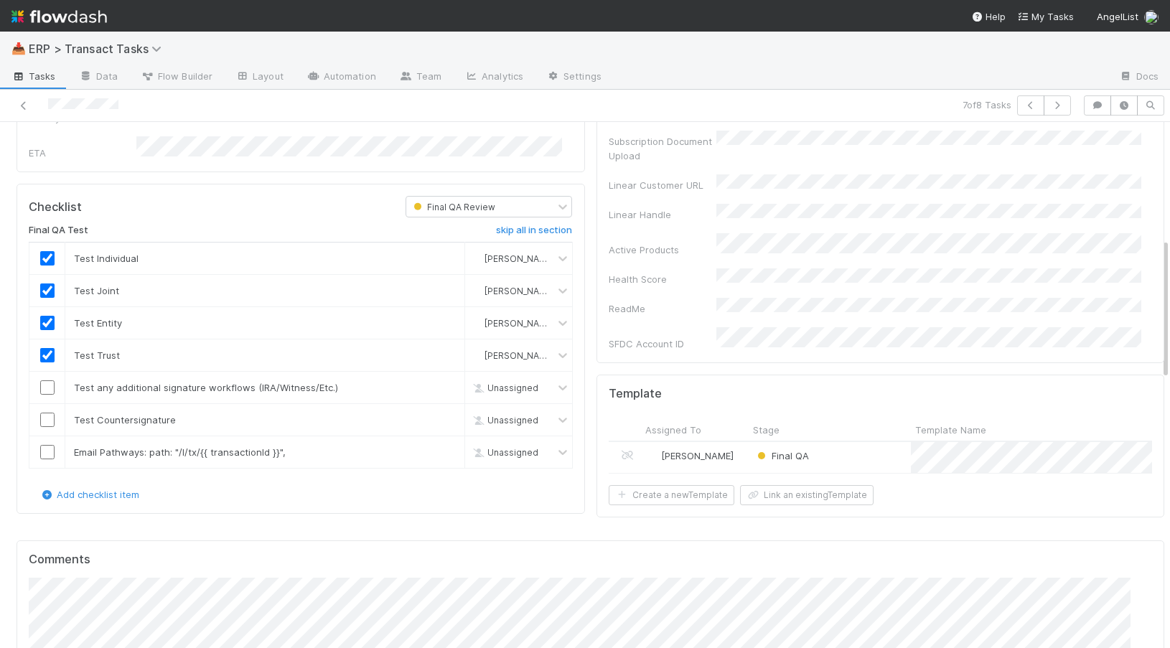
scroll to position [433, 0]
click at [49, 378] on input "checkbox" at bounding box center [47, 385] width 14 height 14
click at [49, 410] on input "checkbox" at bounding box center [47, 417] width 14 height 14
click at [50, 443] on input "checkbox" at bounding box center [47, 450] width 14 height 14
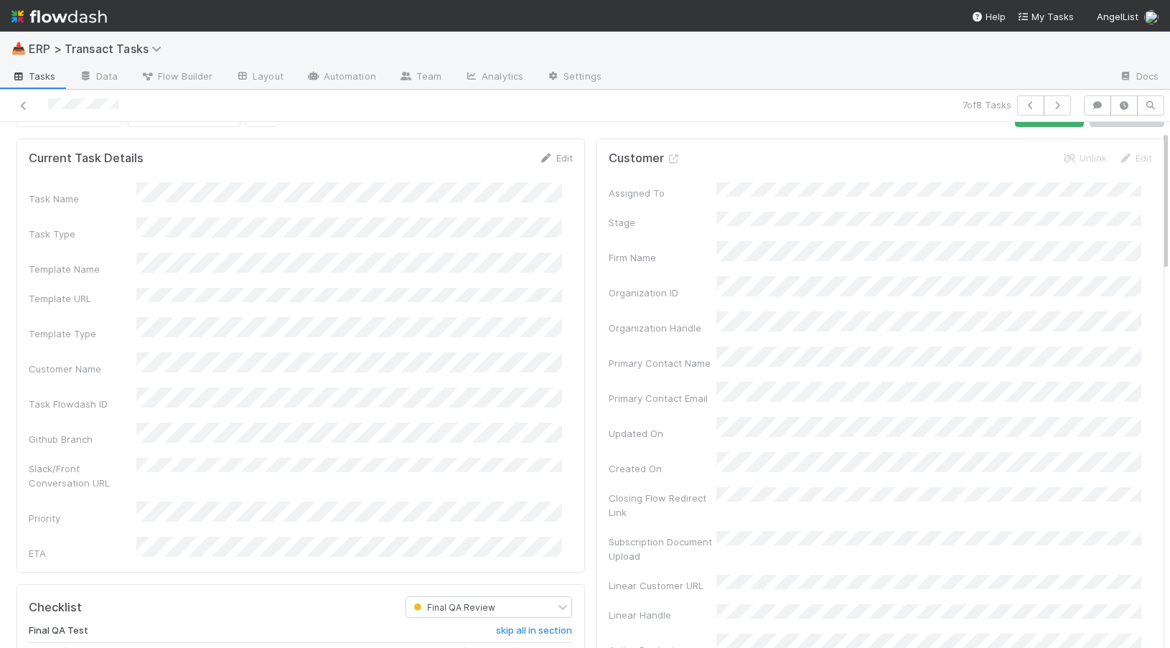
scroll to position [0, 0]
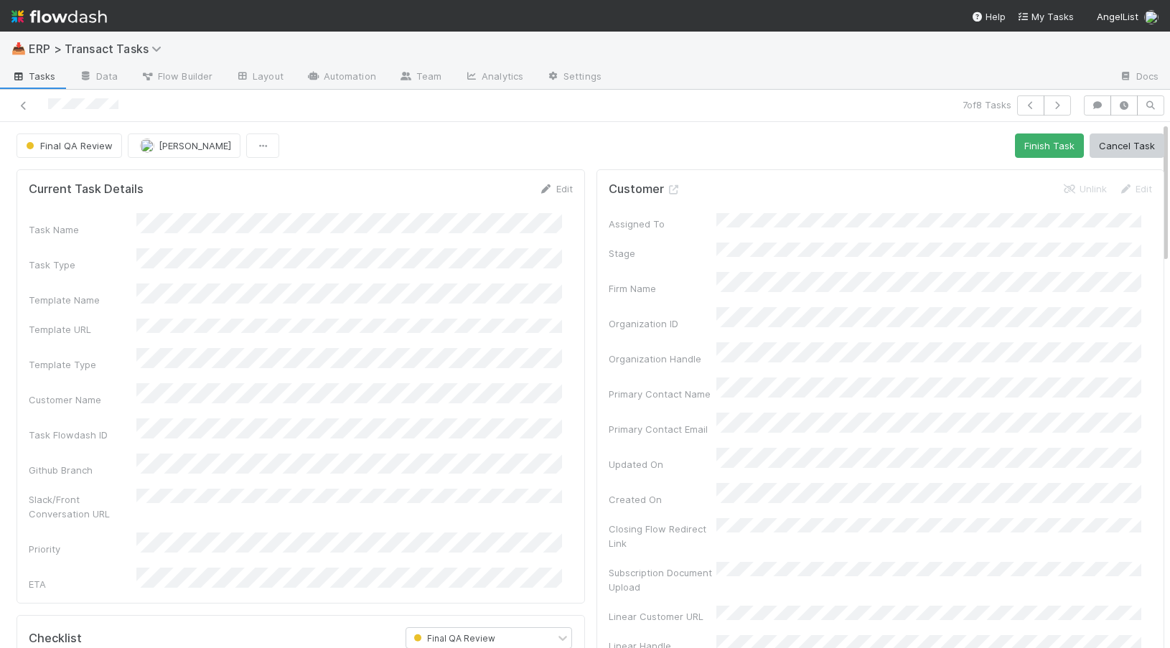
click at [1032, 149] on button "Finish Task" at bounding box center [1049, 145] width 69 height 24
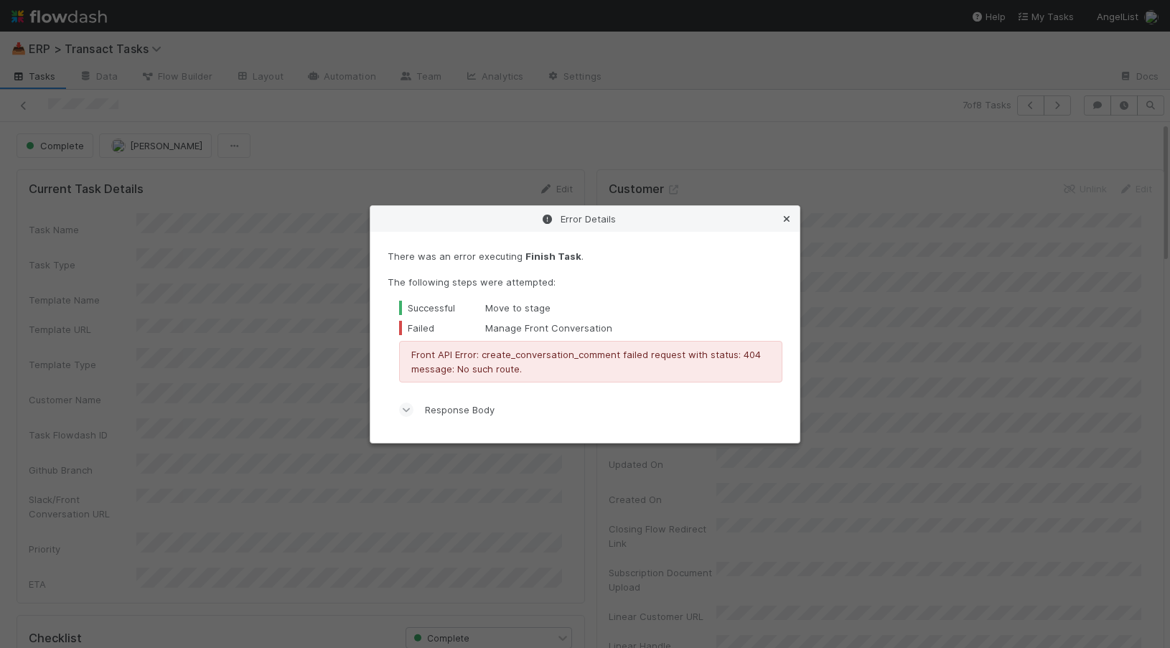
click at [787, 219] on icon at bounding box center [786, 219] width 14 height 9
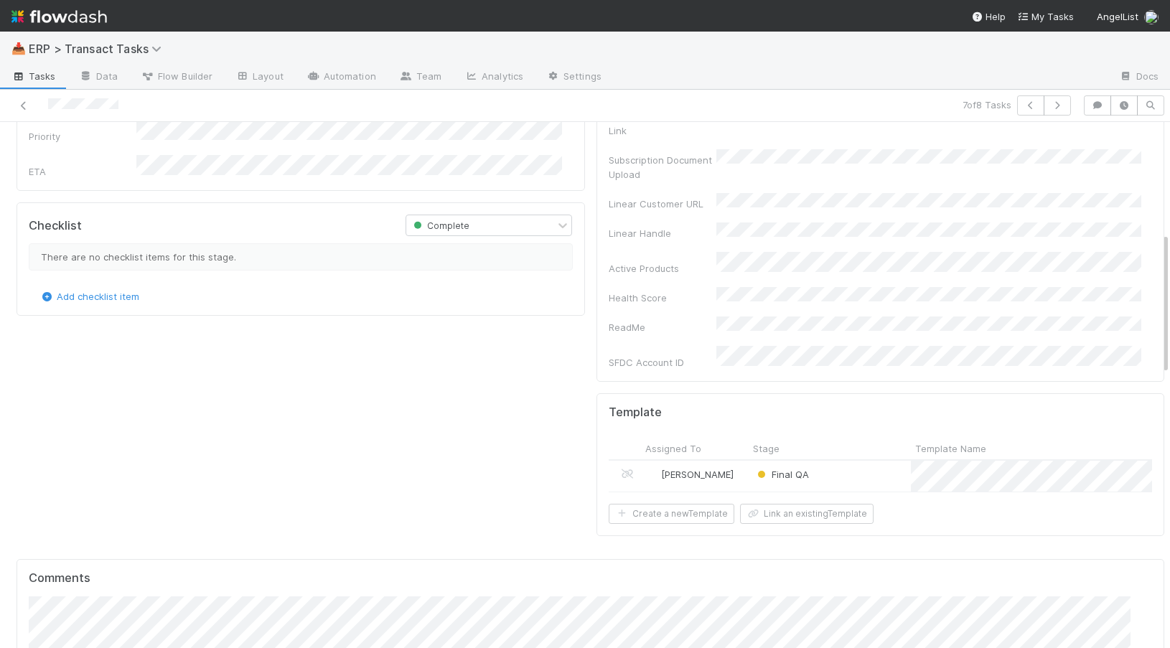
scroll to position [414, 0]
click at [724, 459] on div "[PERSON_NAME]" at bounding box center [695, 474] width 108 height 31
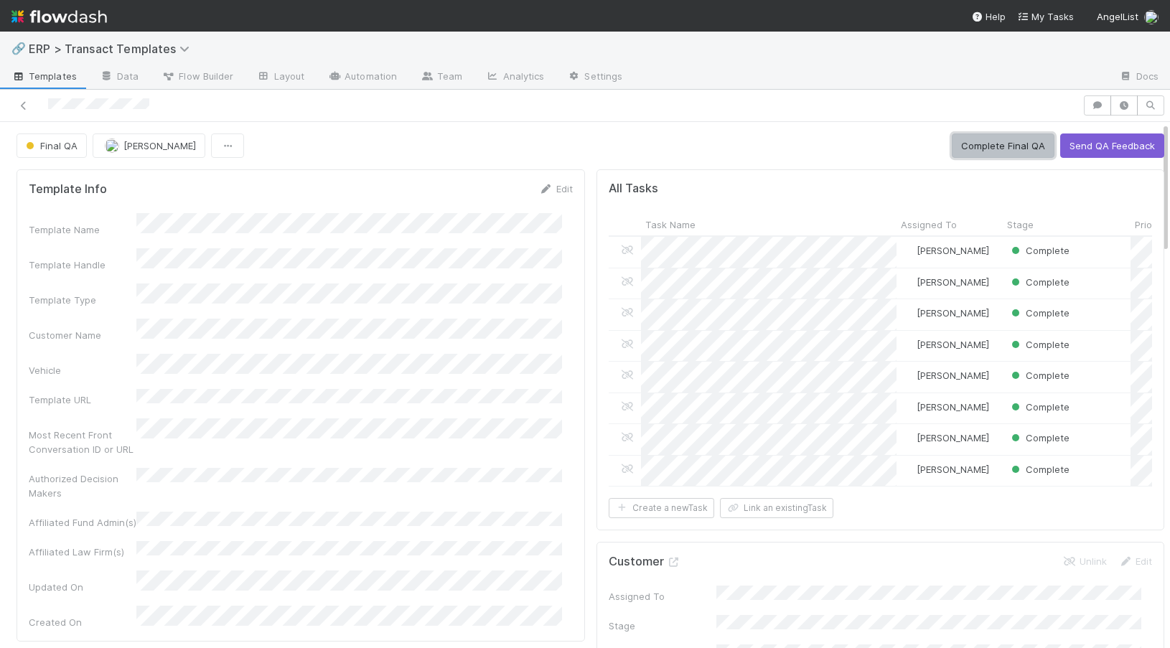
click at [967, 148] on button "Complete Final QA" at bounding box center [1002, 145] width 103 height 24
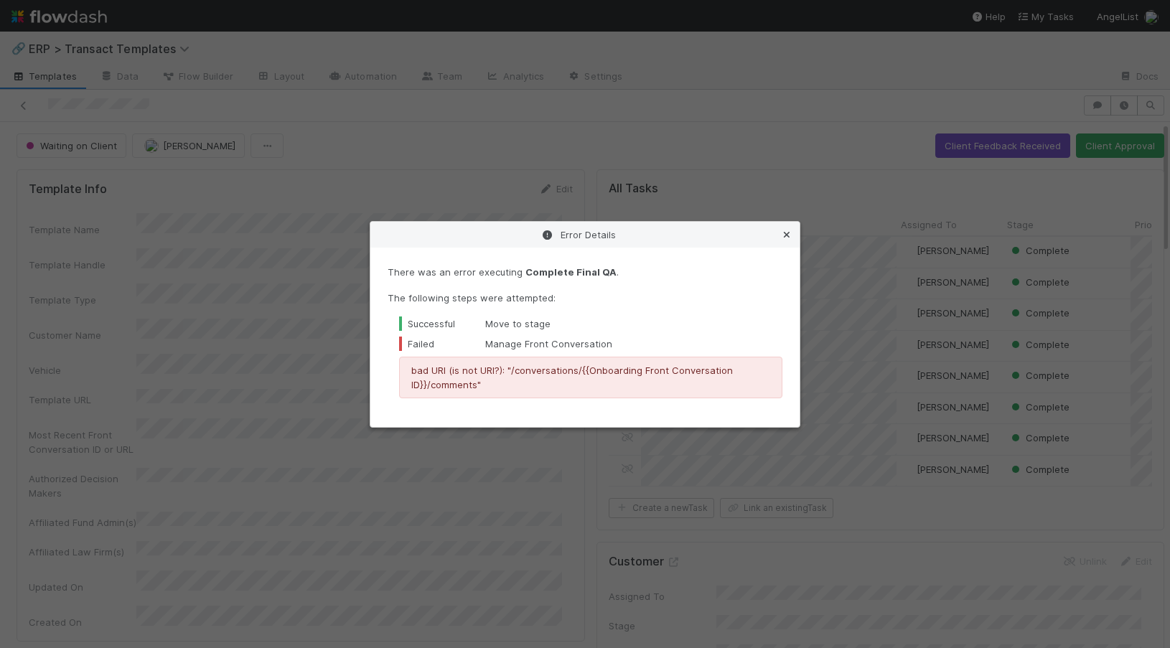
click at [786, 235] on icon at bounding box center [786, 234] width 14 height 9
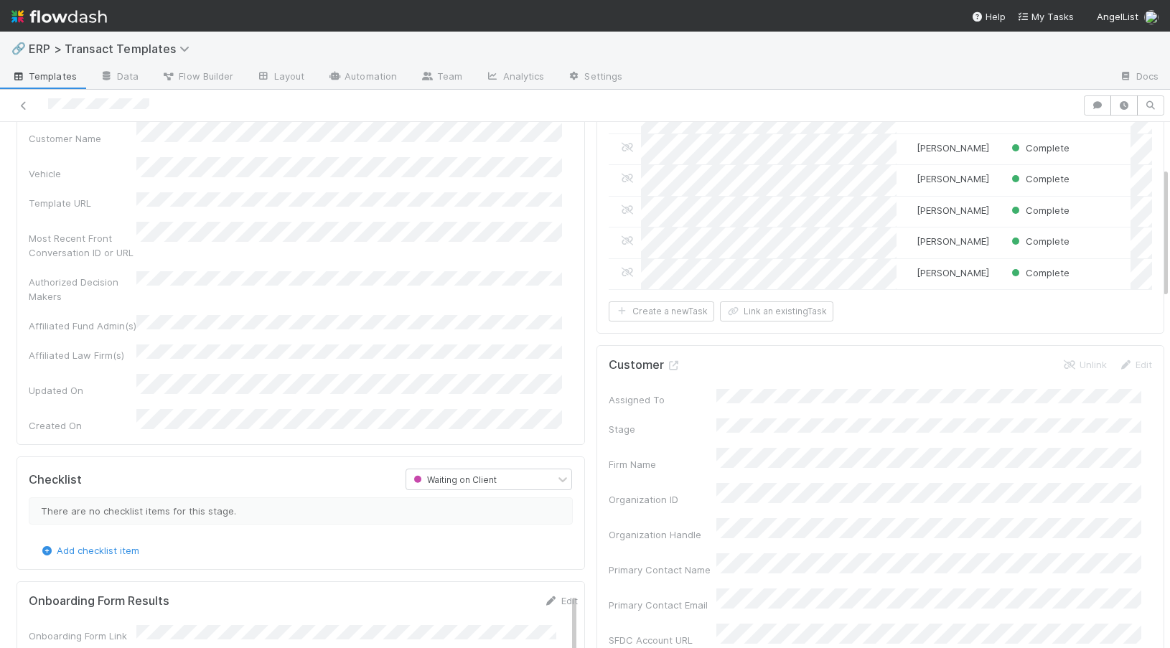
scroll to position [210, 0]
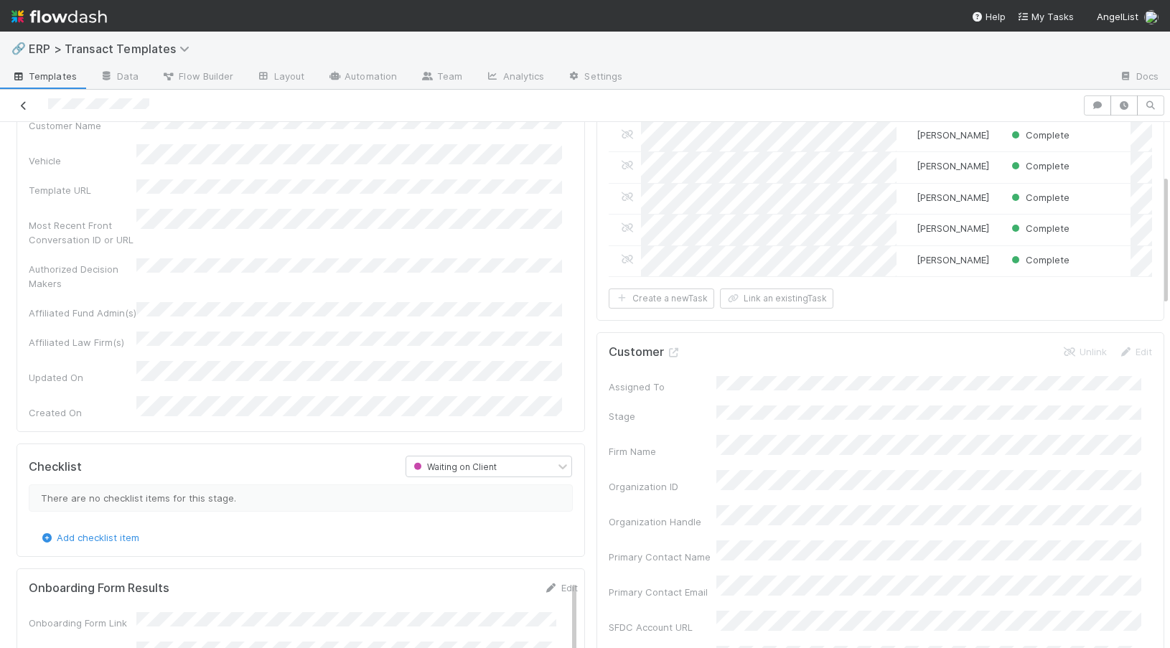
click at [26, 110] on link at bounding box center [24, 105] width 14 height 14
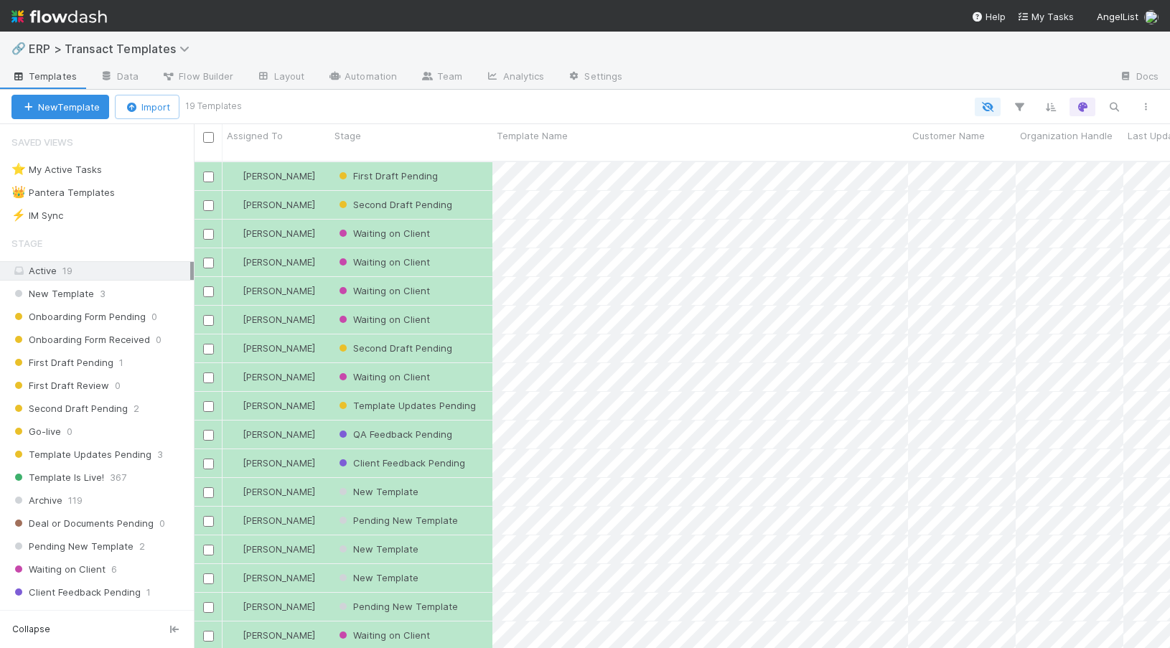
scroll to position [487, 965]
